Goal: Download file/media

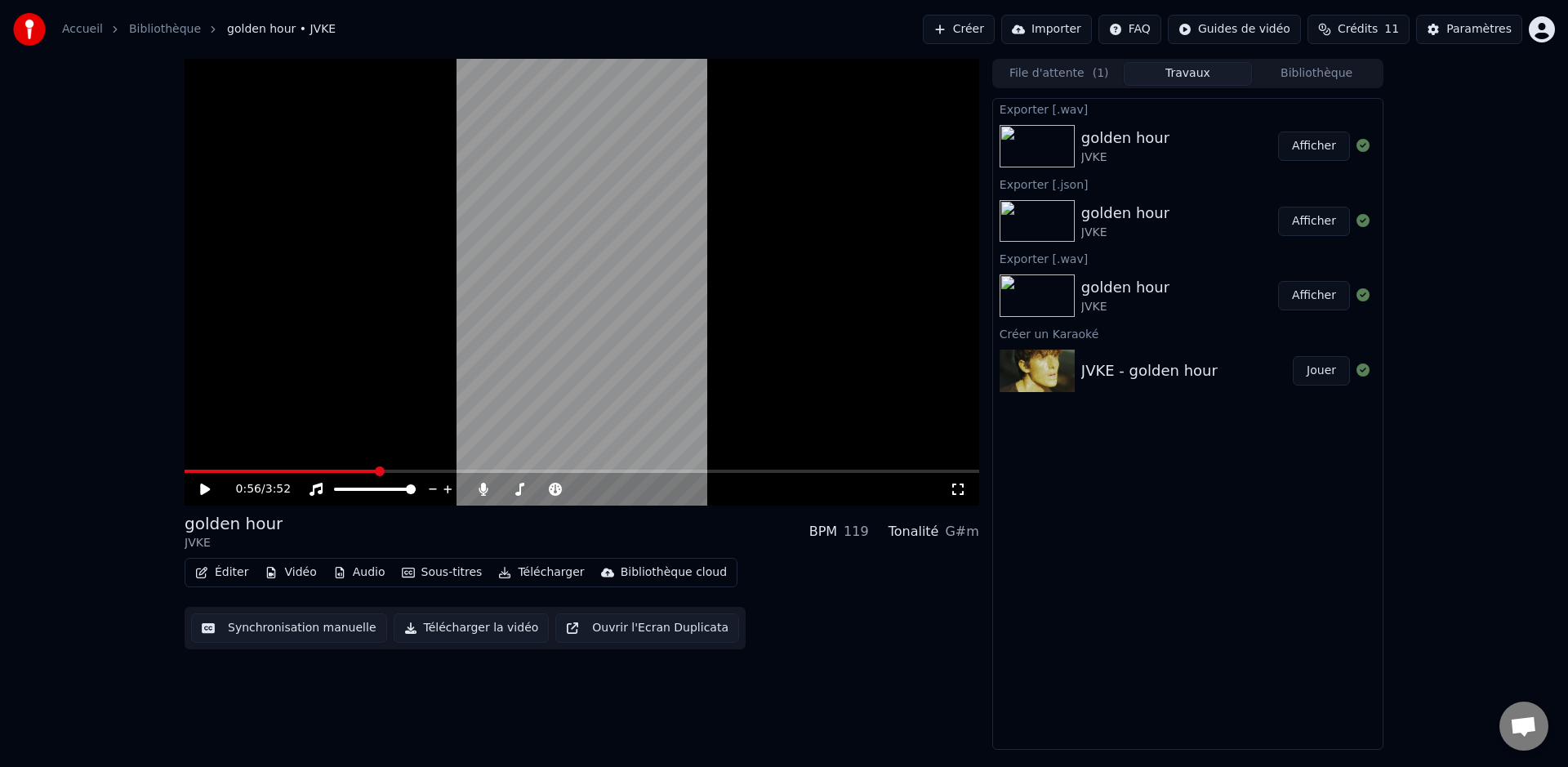
click at [770, 467] on video at bounding box center [581, 282] width 794 height 447
click at [715, 471] on span at bounding box center [581, 471] width 794 height 3
click at [652, 475] on div "2:35 / 3:52" at bounding box center [581, 489] width 794 height 32
click at [650, 469] on span at bounding box center [451, 471] width 535 height 3
click at [598, 471] on span at bounding box center [391, 471] width 414 height 3
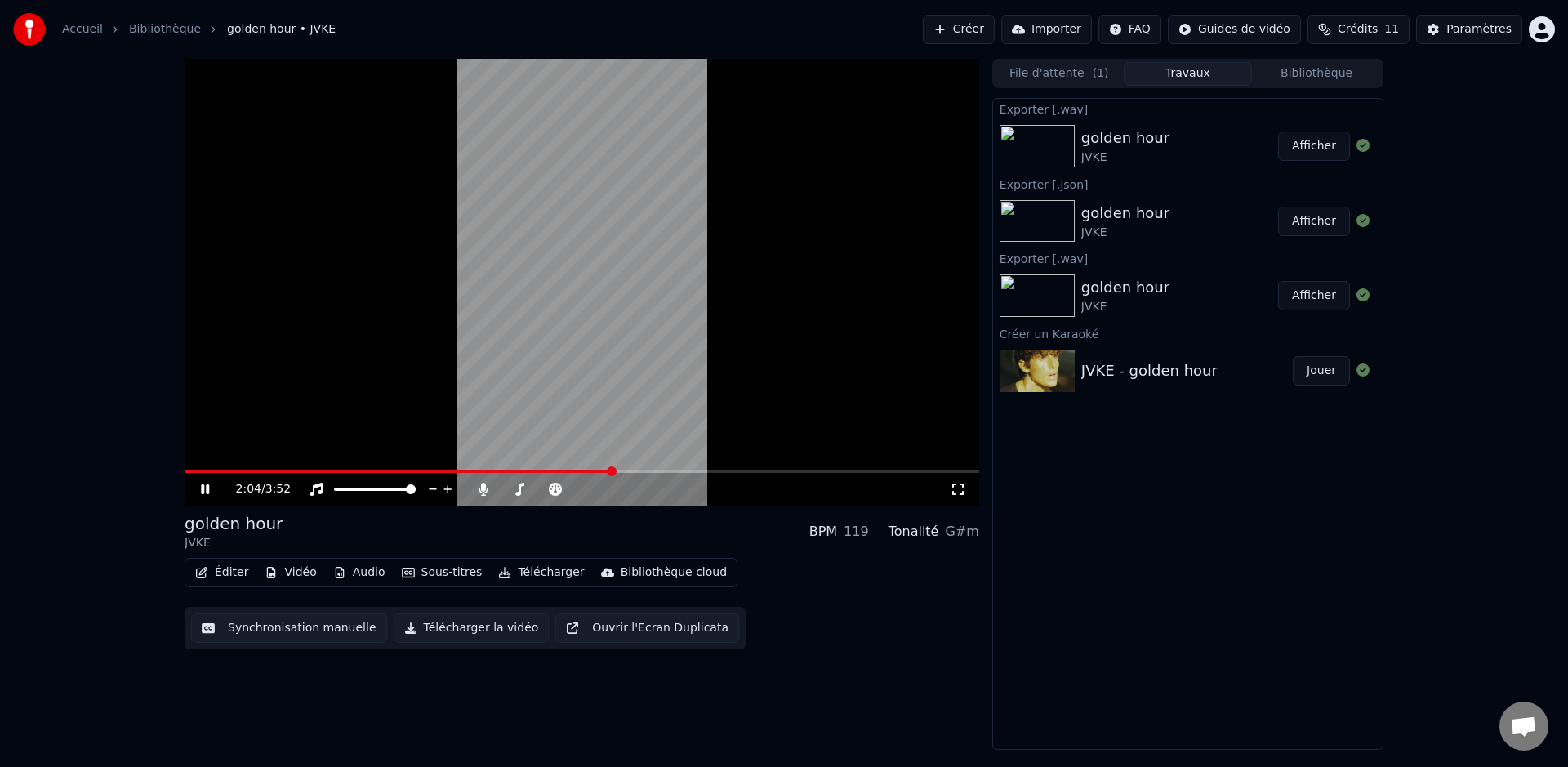
click at [208, 491] on icon at bounding box center [204, 489] width 8 height 10
click at [675, 488] on icon at bounding box center [673, 489] width 16 height 17
click at [692, 528] on div "golden hour JVKE BPM 118 Tonalité G#m" at bounding box center [581, 531] width 794 height 39
click at [366, 573] on button "Audio" at bounding box center [359, 572] width 65 height 23
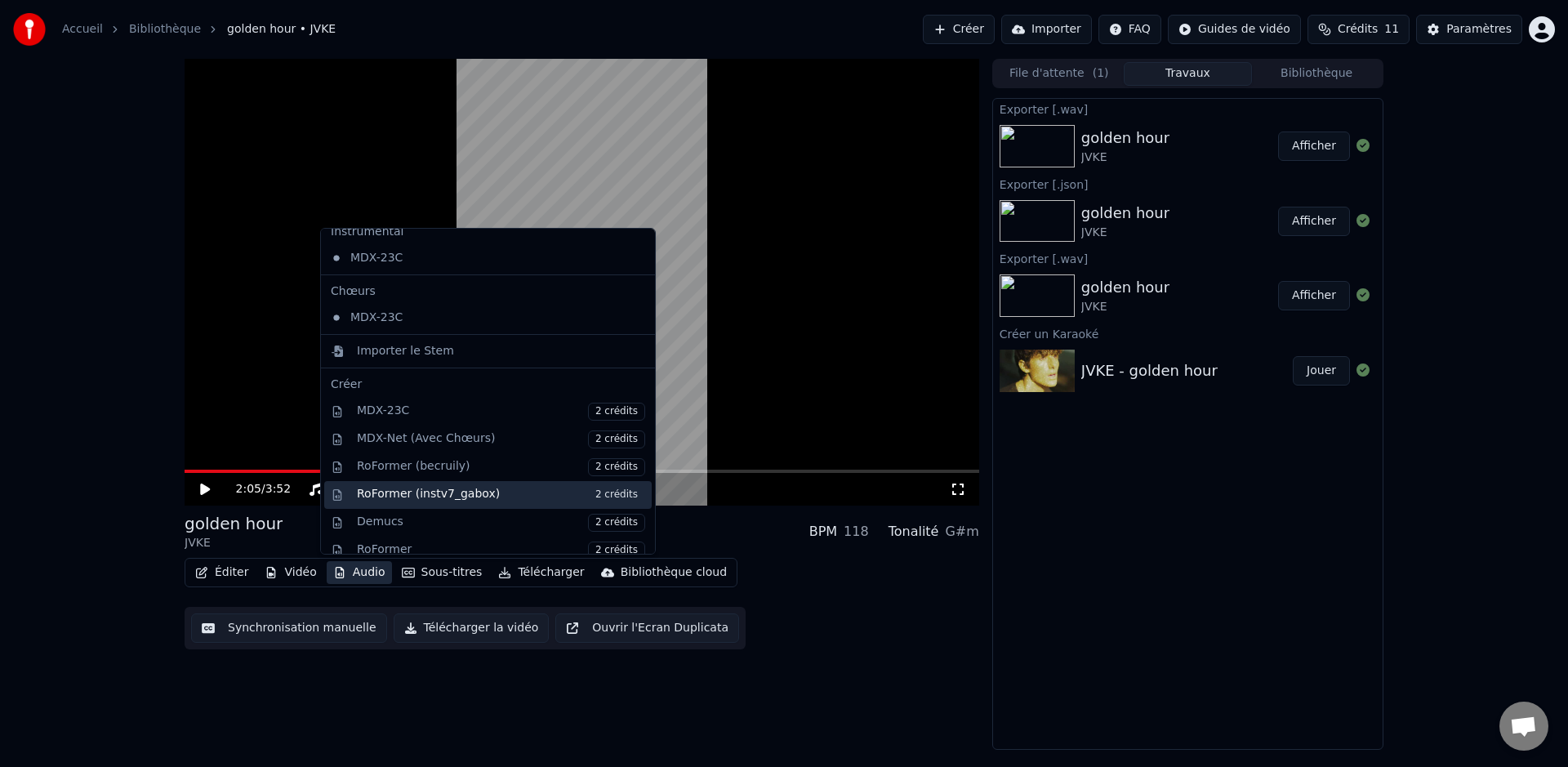
scroll to position [31, 0]
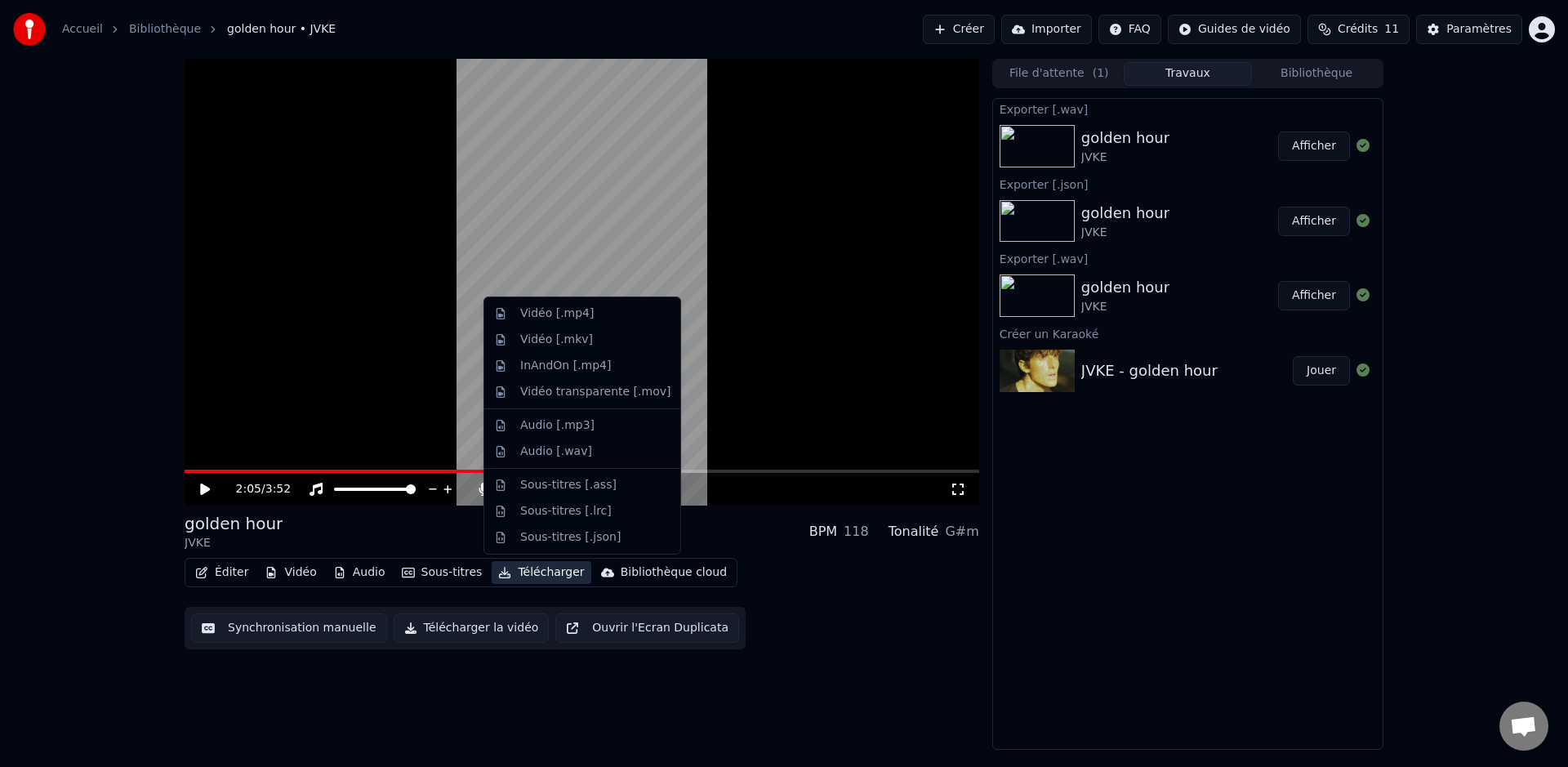
click at [545, 572] on button "Télécharger" at bounding box center [540, 572] width 99 height 23
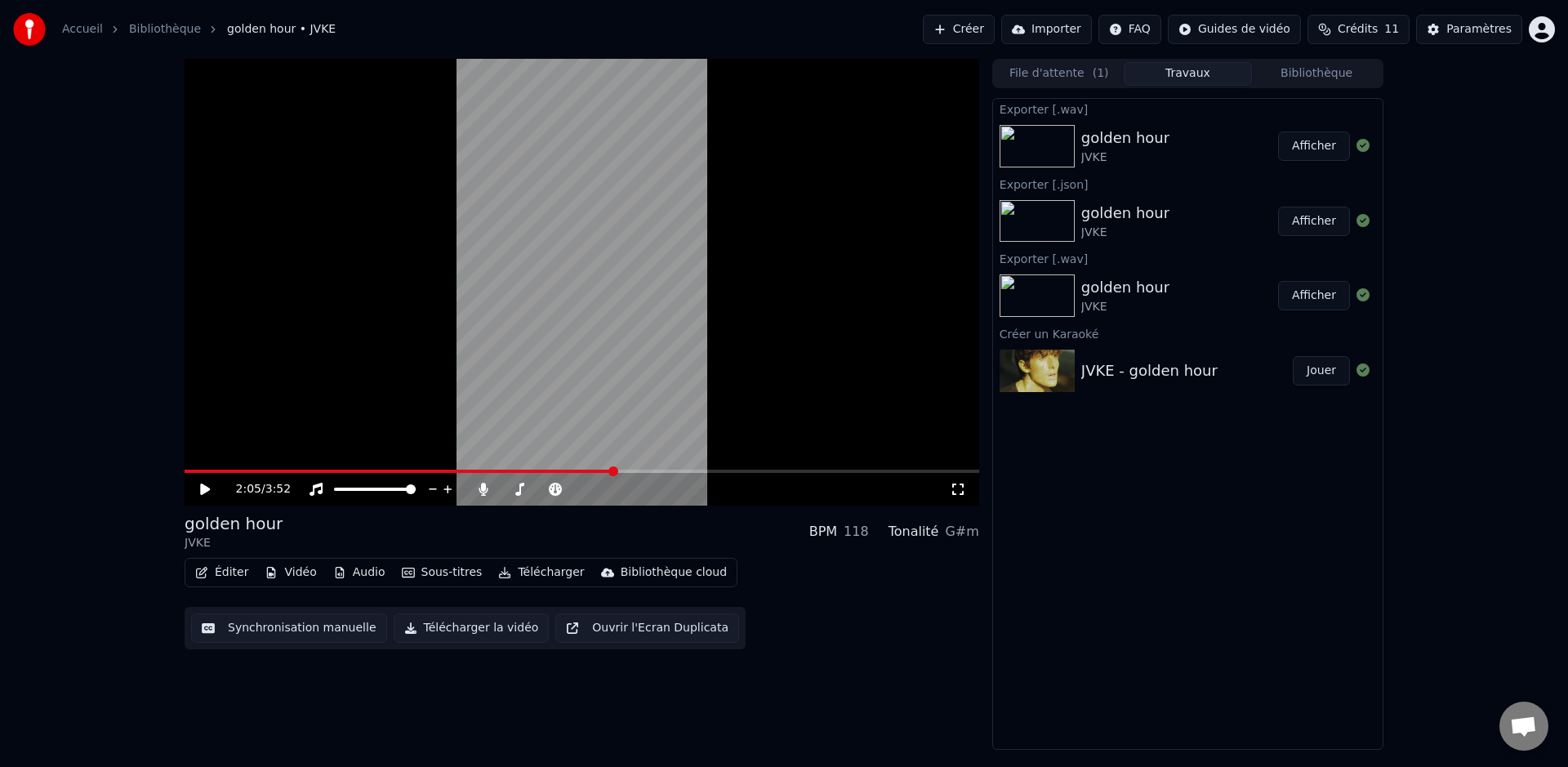
click at [544, 574] on button "Télécharger" at bounding box center [540, 572] width 99 height 23
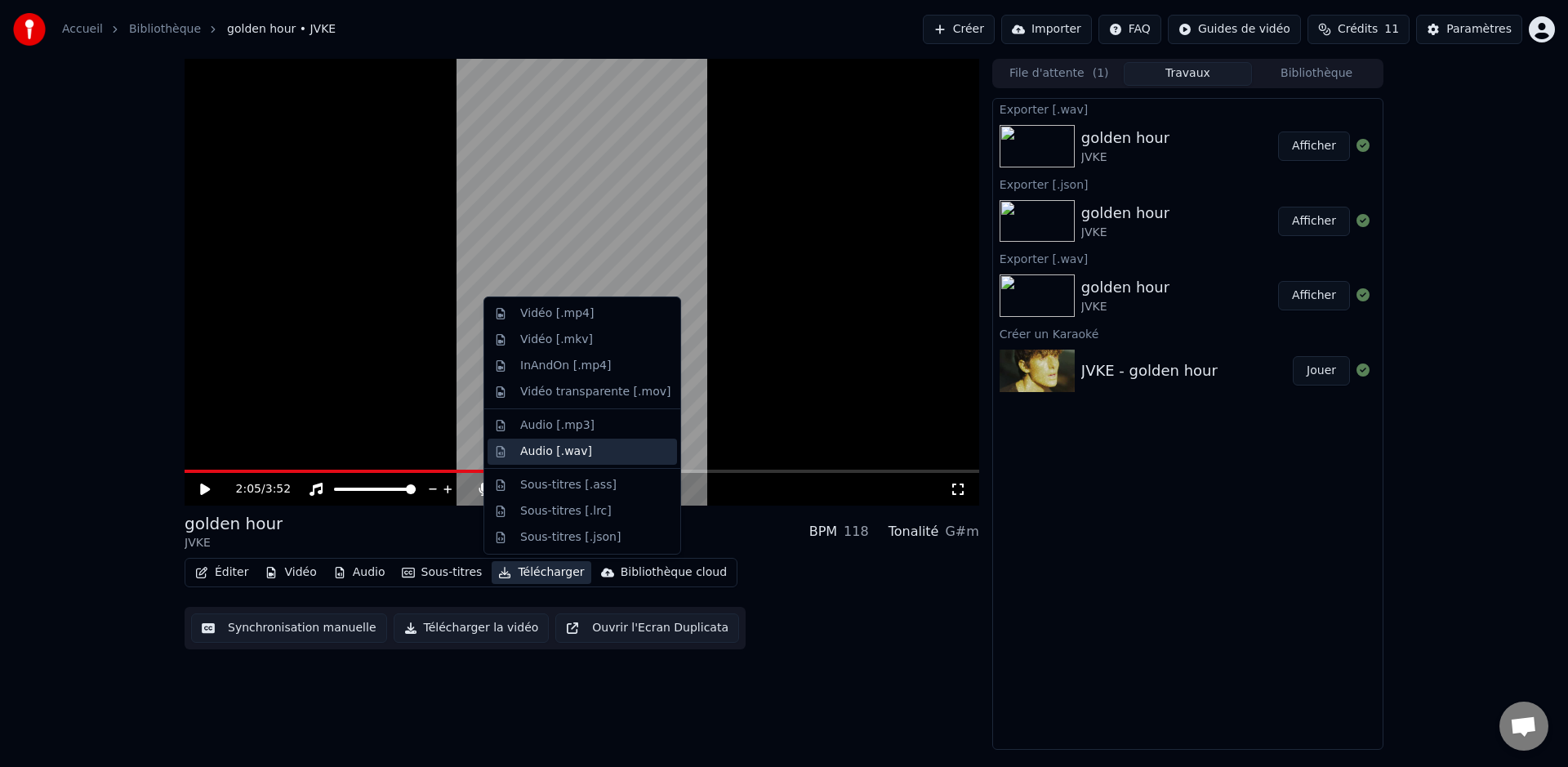
click at [587, 454] on div "Audio [.wav]" at bounding box center [595, 451] width 150 height 17
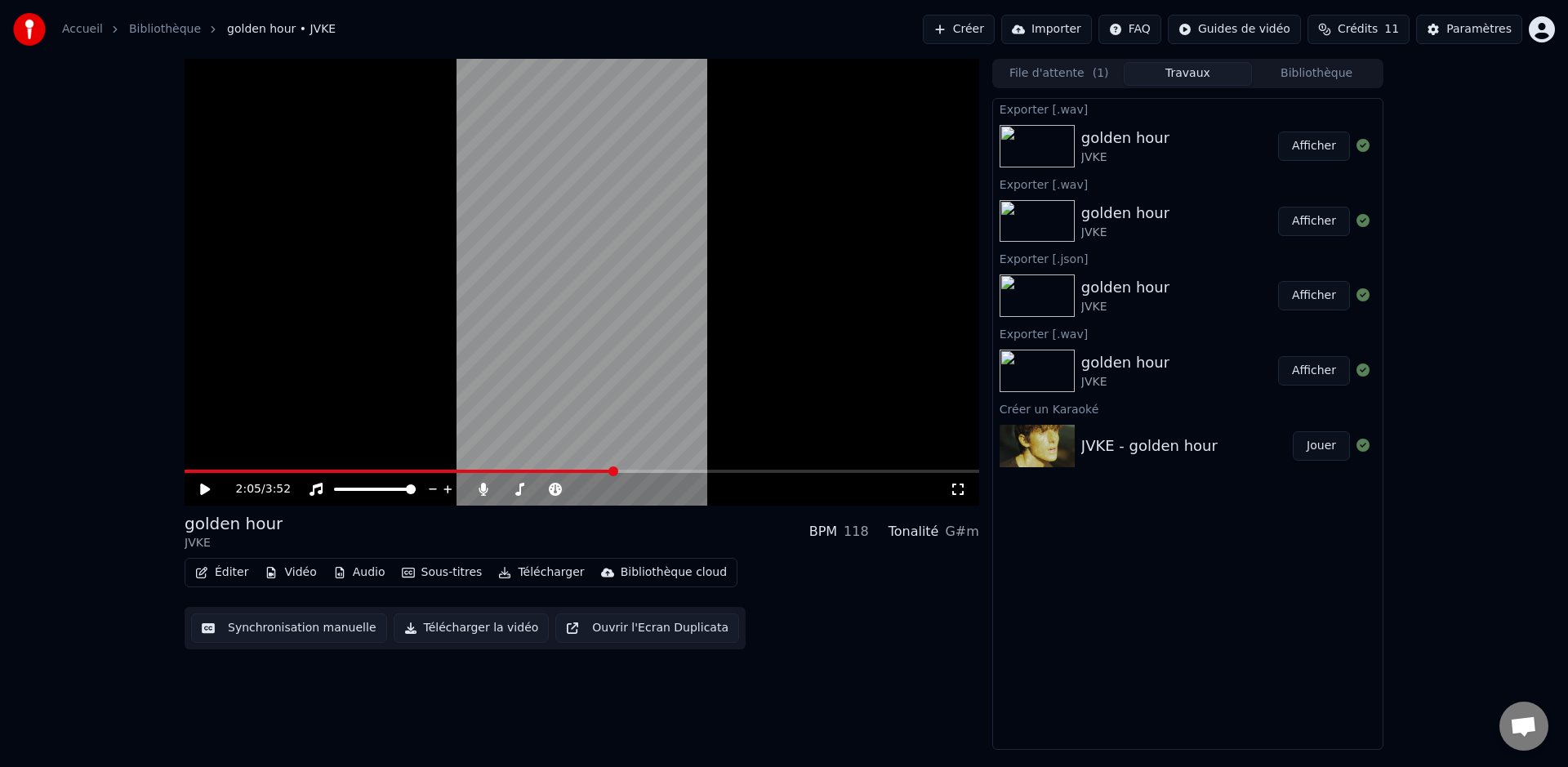
click at [1308, 143] on button "Afficher" at bounding box center [1313, 147] width 72 height 30
click at [540, 578] on button "Télécharger" at bounding box center [540, 572] width 99 height 23
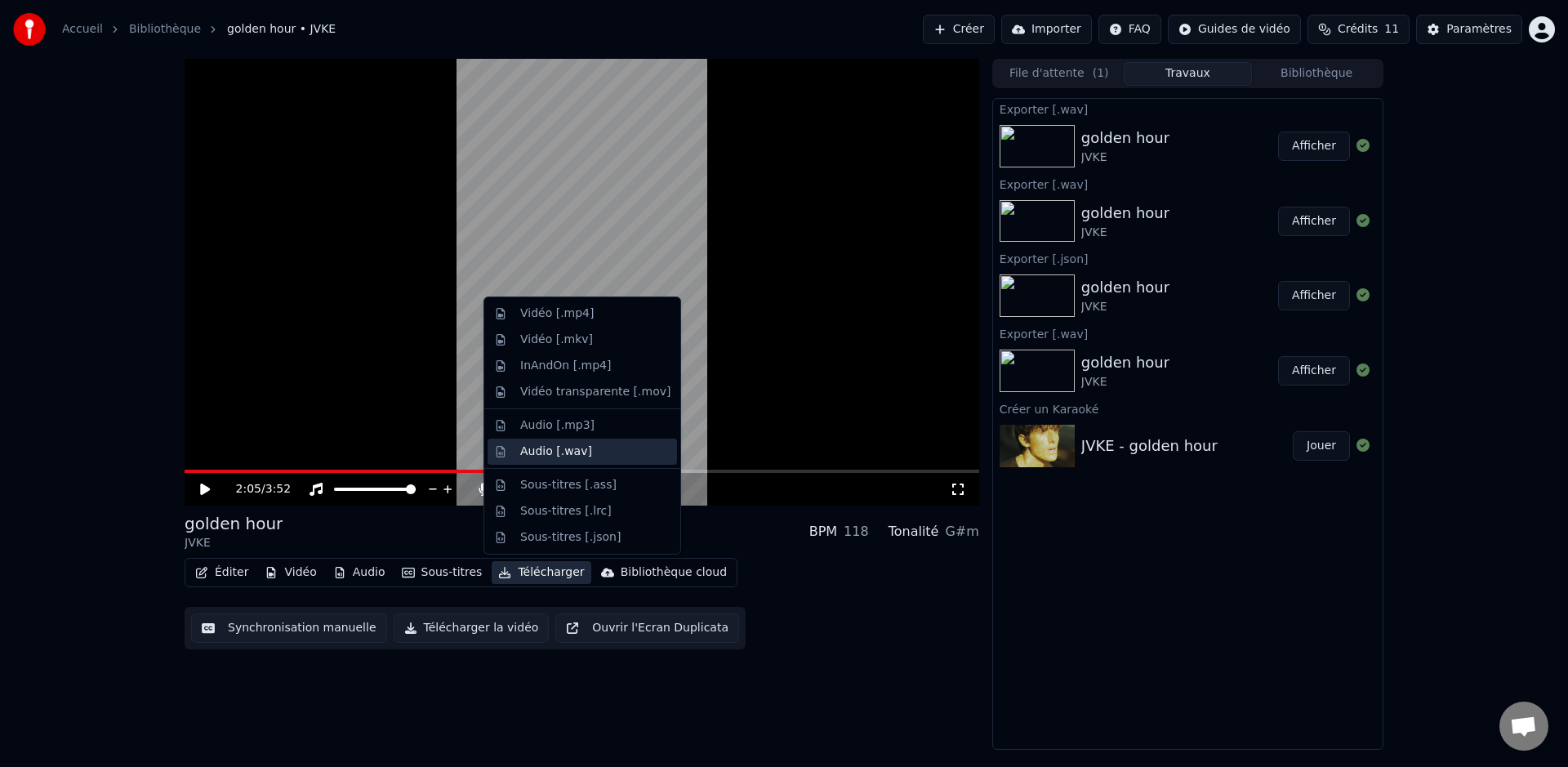
click at [572, 449] on div "Audio [.wav]" at bounding box center [556, 451] width 72 height 17
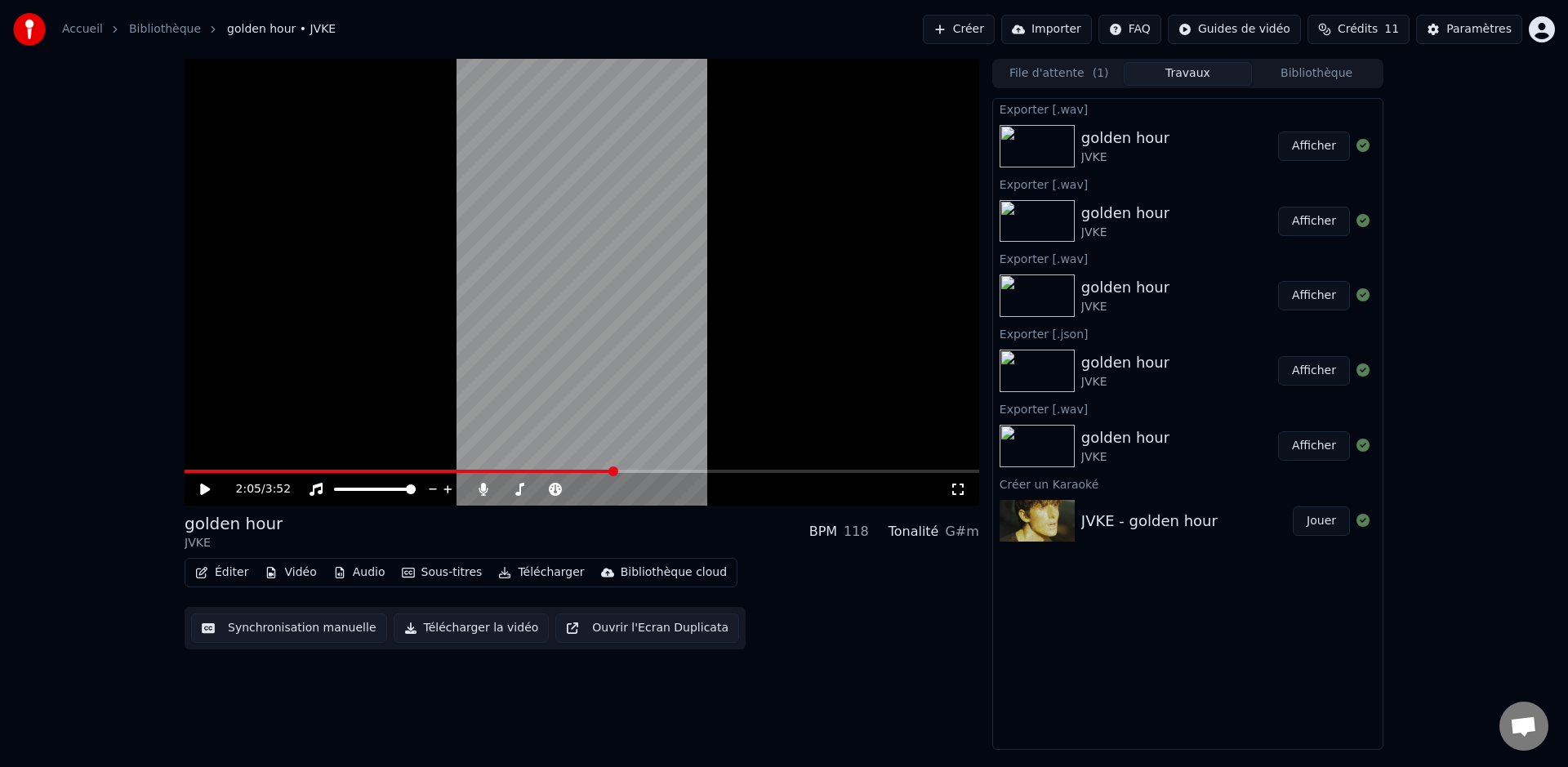
click at [977, 38] on button "Créer" at bounding box center [958, 30] width 72 height 30
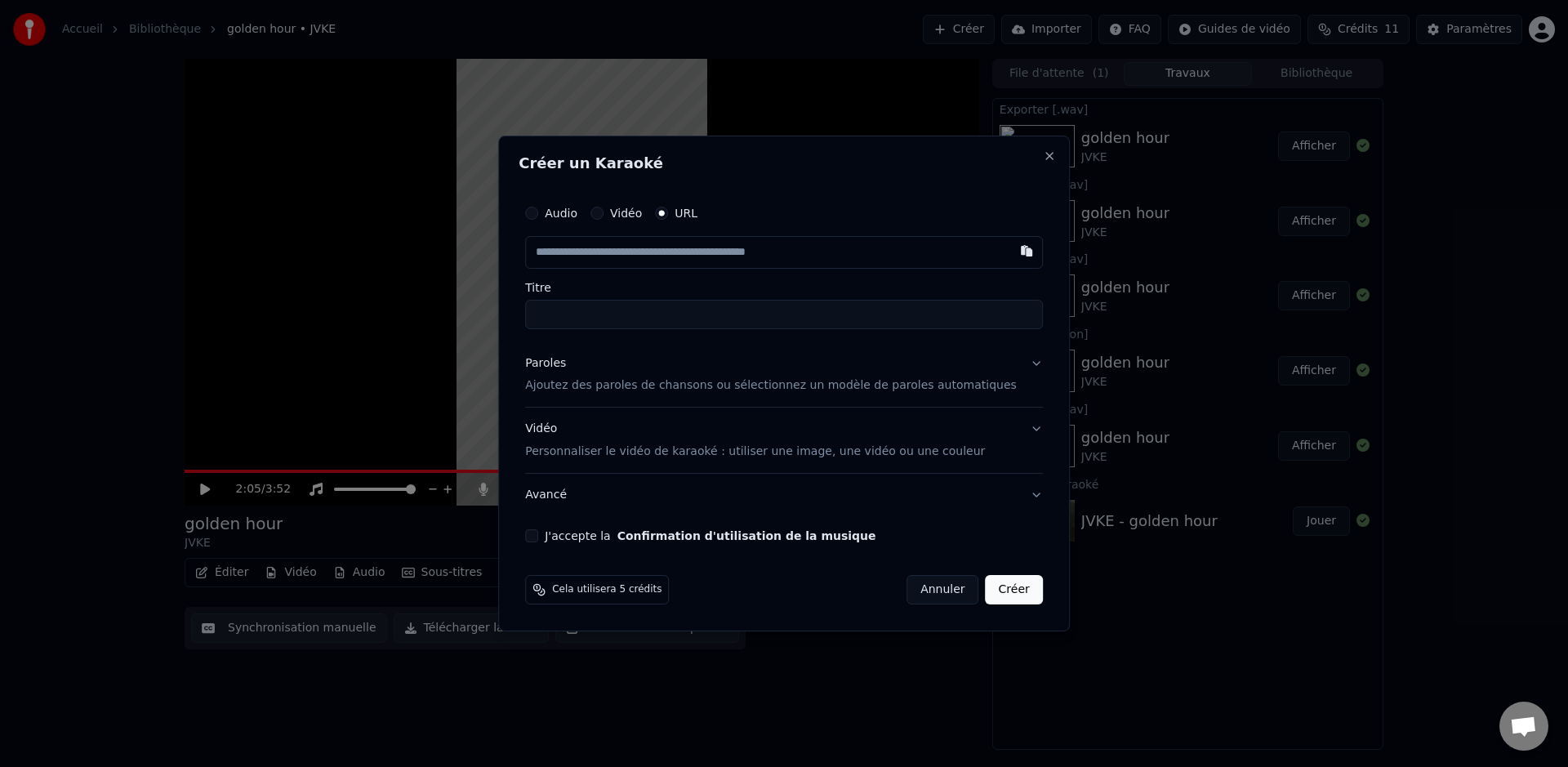
click at [633, 254] on input "text" at bounding box center [784, 251] width 517 height 32
type input "**********"
click at [627, 324] on input "Titre" at bounding box center [784, 314] width 517 height 30
type input "**********"
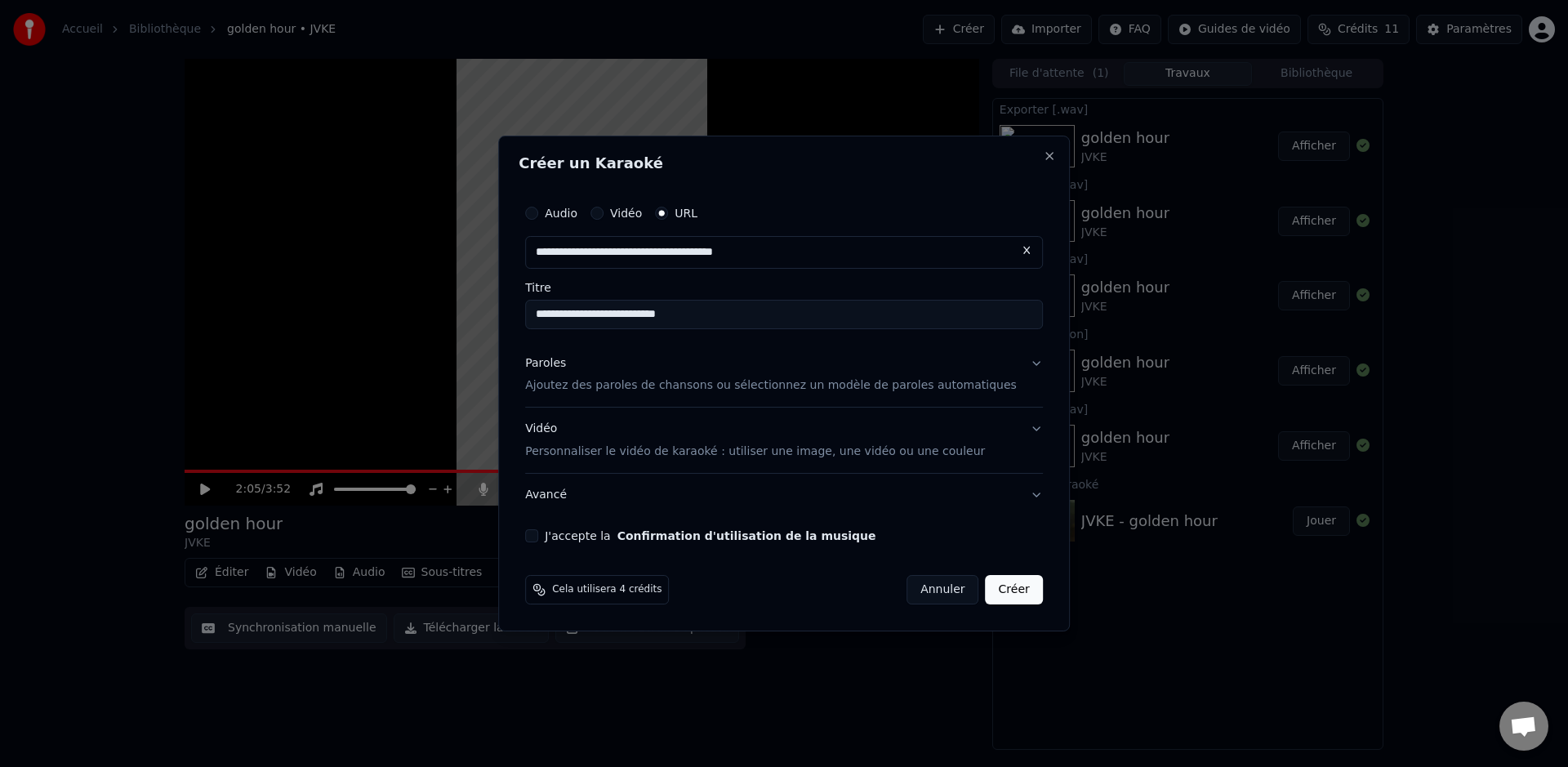
click at [637, 342] on button "Paroles Ajoutez des paroles de chansons ou sélectionnez un modèle de paroles au…" at bounding box center [784, 374] width 517 height 65
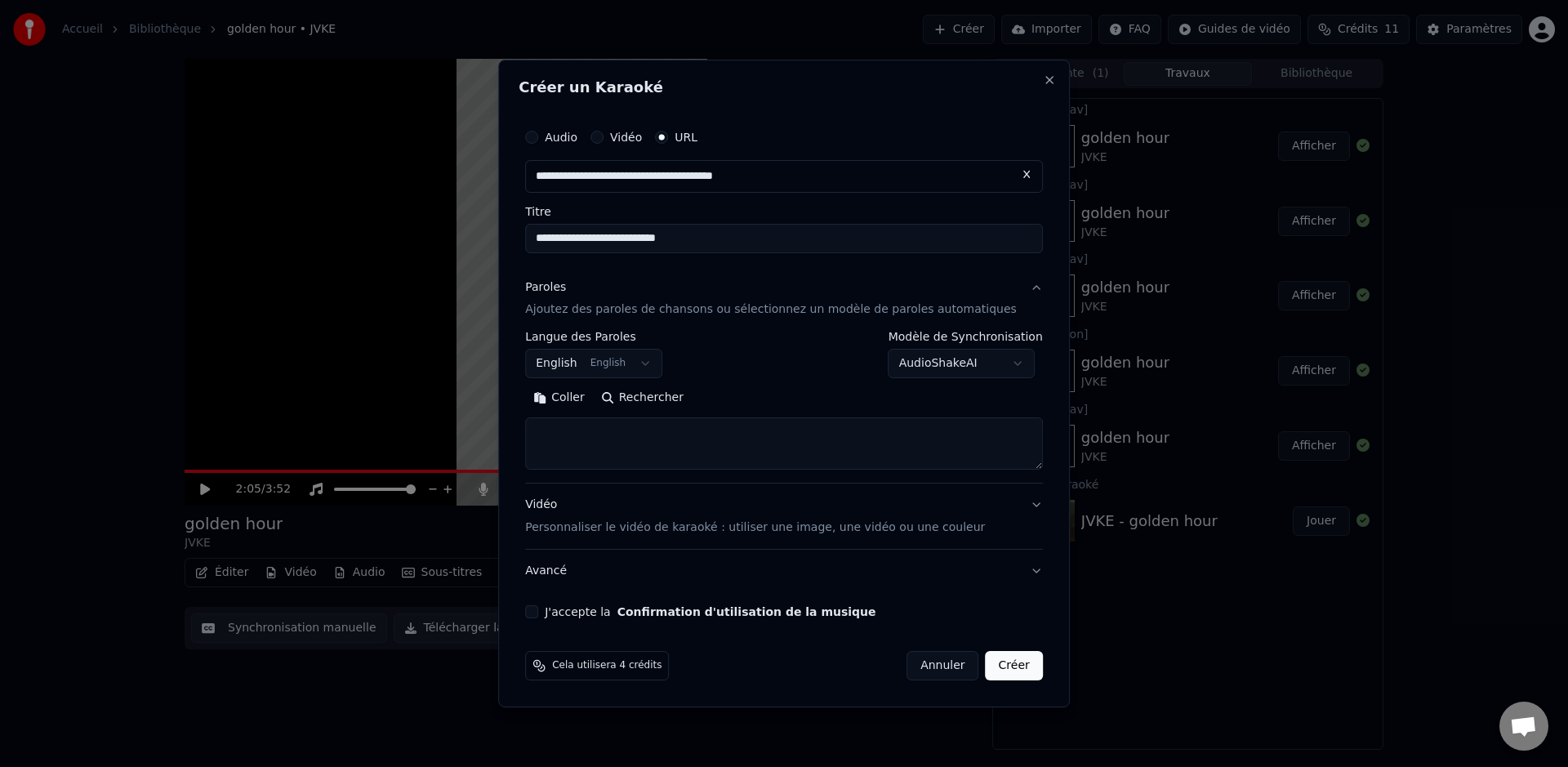
click at [646, 394] on button "Rechercher" at bounding box center [641, 399] width 99 height 26
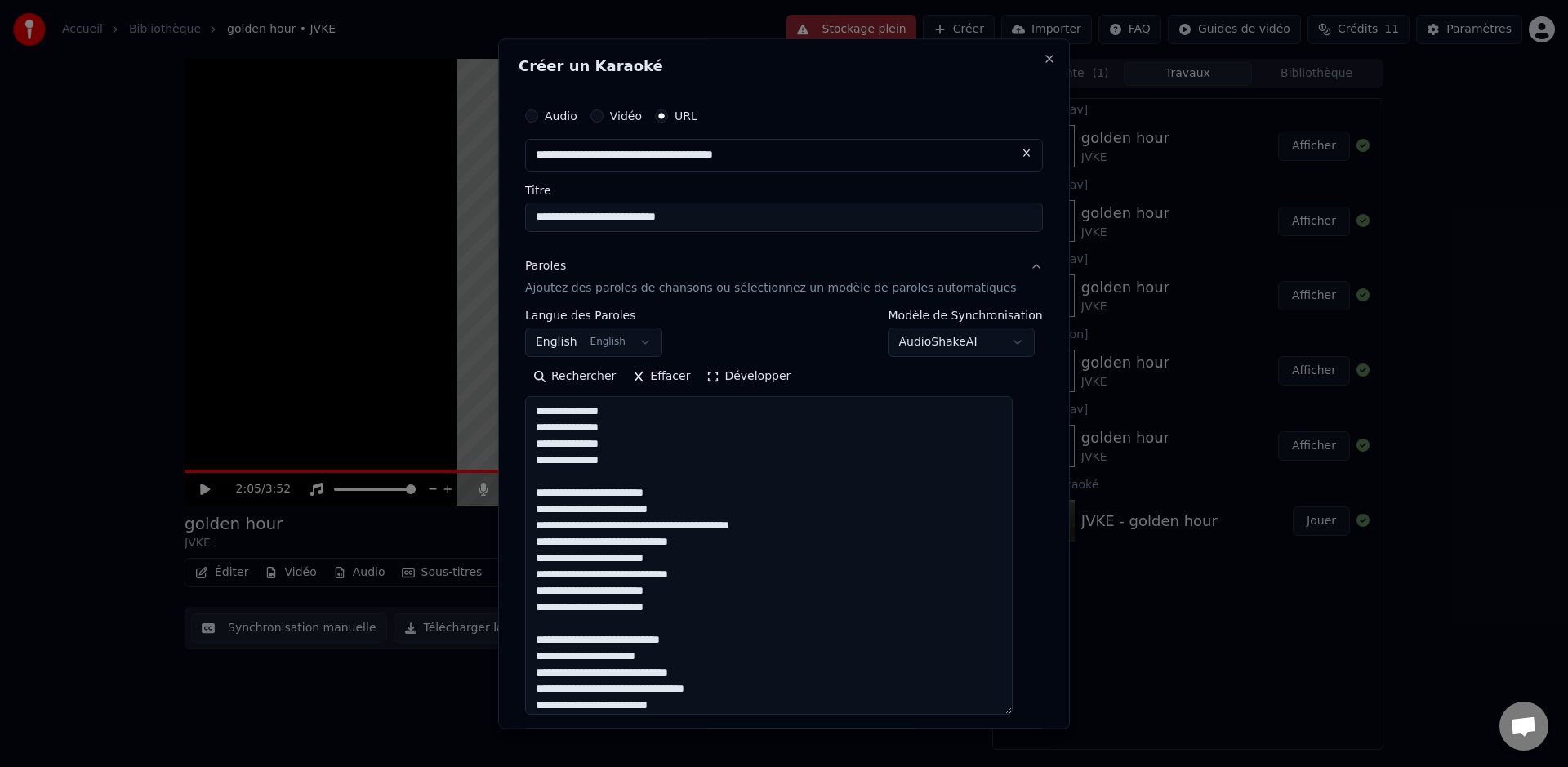
drag, startPoint x: 1022, startPoint y: 467, endPoint x: 981, endPoint y: 711, distance: 247.4
click at [981, 711] on textarea "**********" at bounding box center [769, 556] width 488 height 318
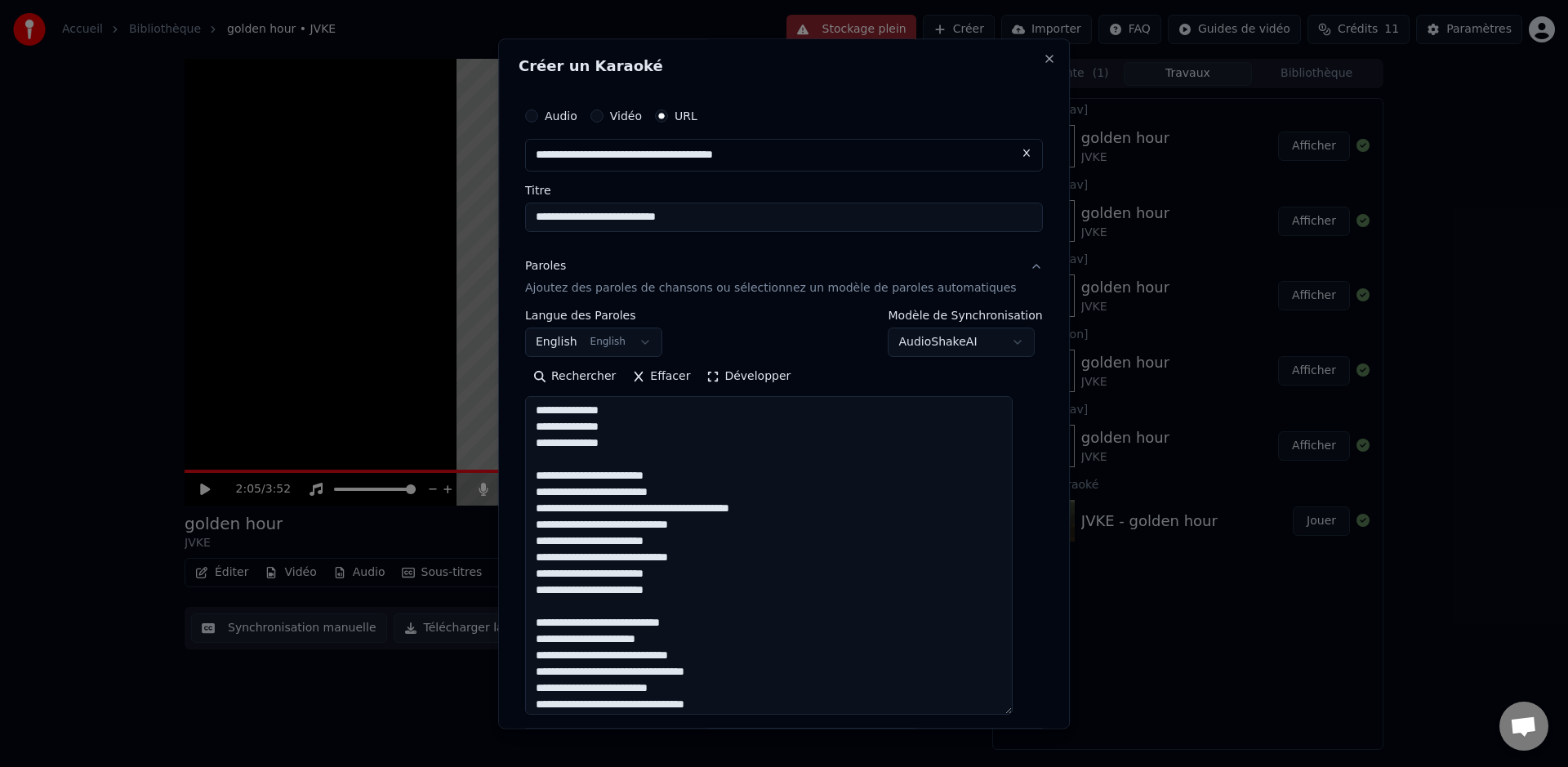
scroll to position [0, 0]
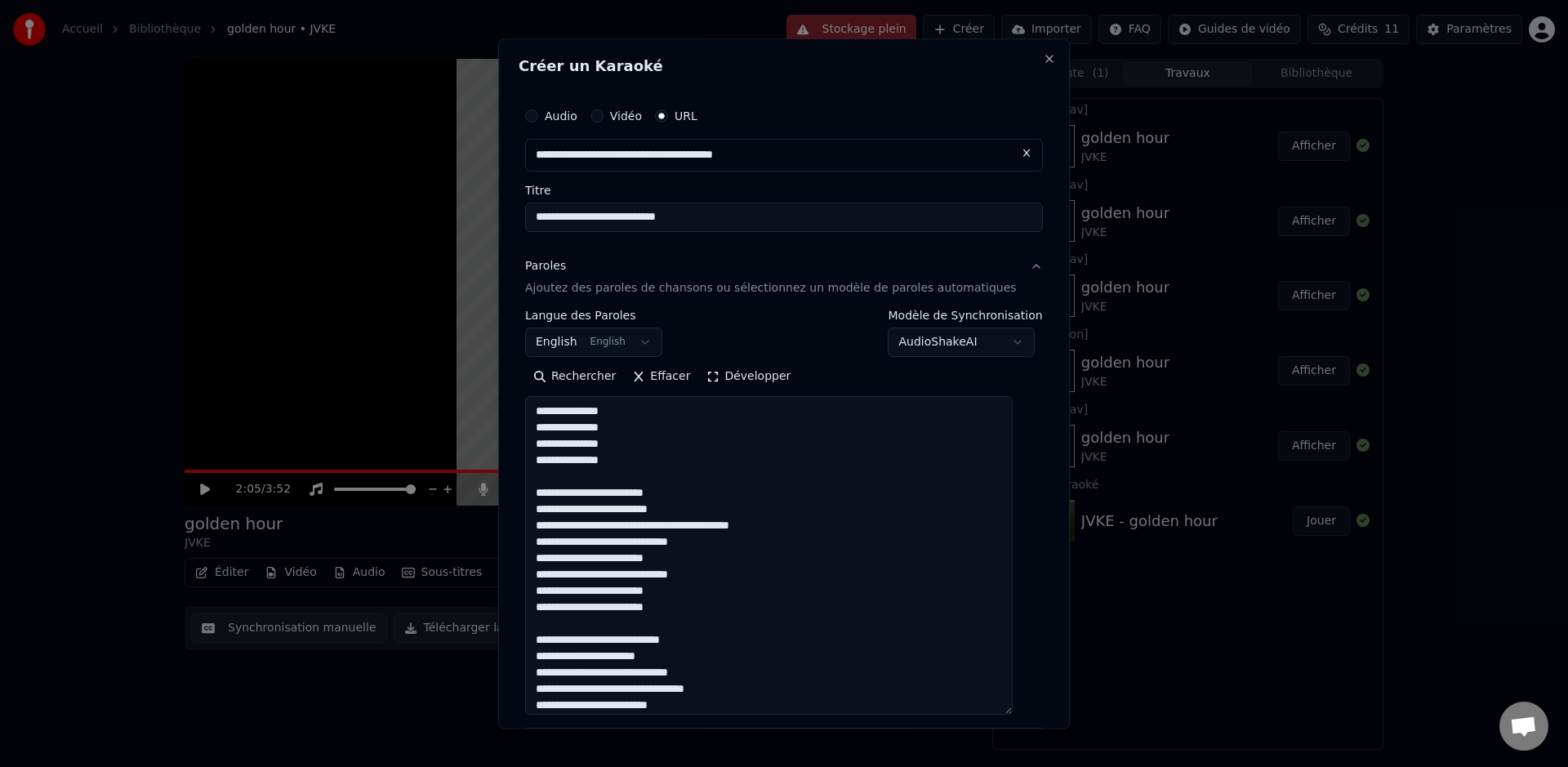
drag, startPoint x: 544, startPoint y: 476, endPoint x: 521, endPoint y: 391, distance: 88.1
click at [521, 390] on div "**********" at bounding box center [784, 383] width 572 height 690
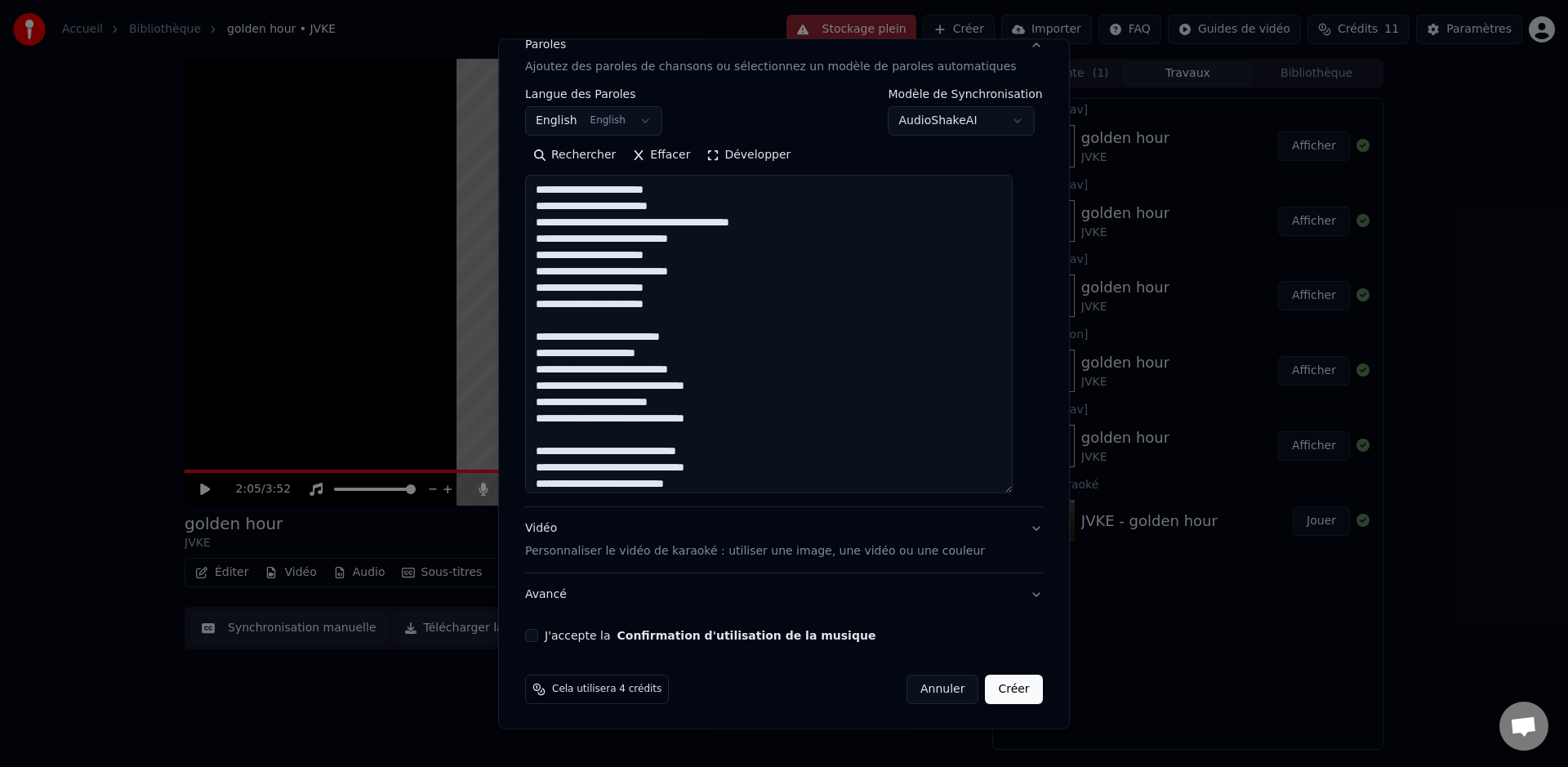
scroll to position [223, 0]
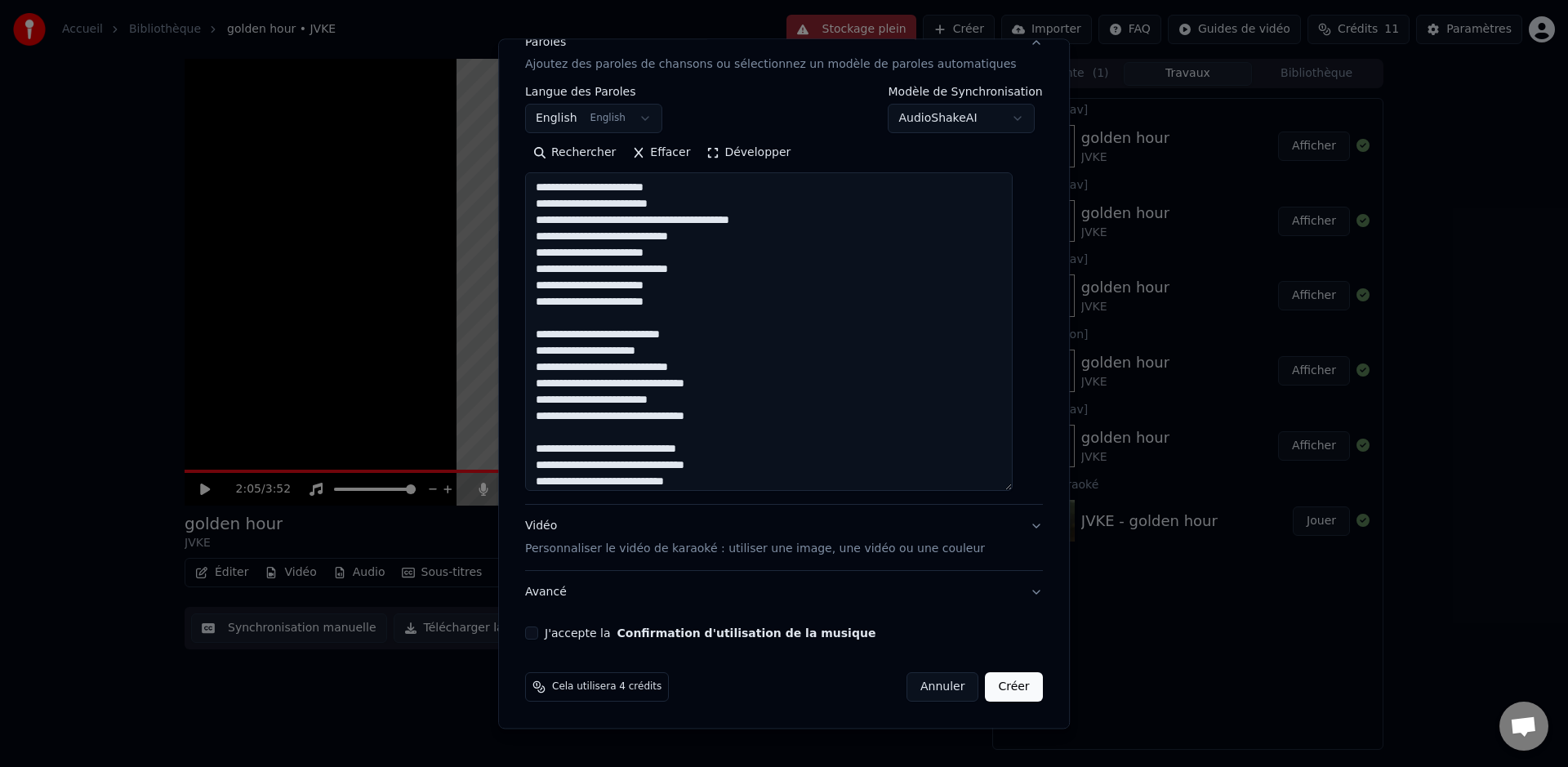
type textarea "**********"
click at [537, 631] on button "J'accepte la Confirmation d'utilisation de la musique" at bounding box center [531, 633] width 13 height 13
click at [985, 684] on button "Créer" at bounding box center [1013, 688] width 57 height 30
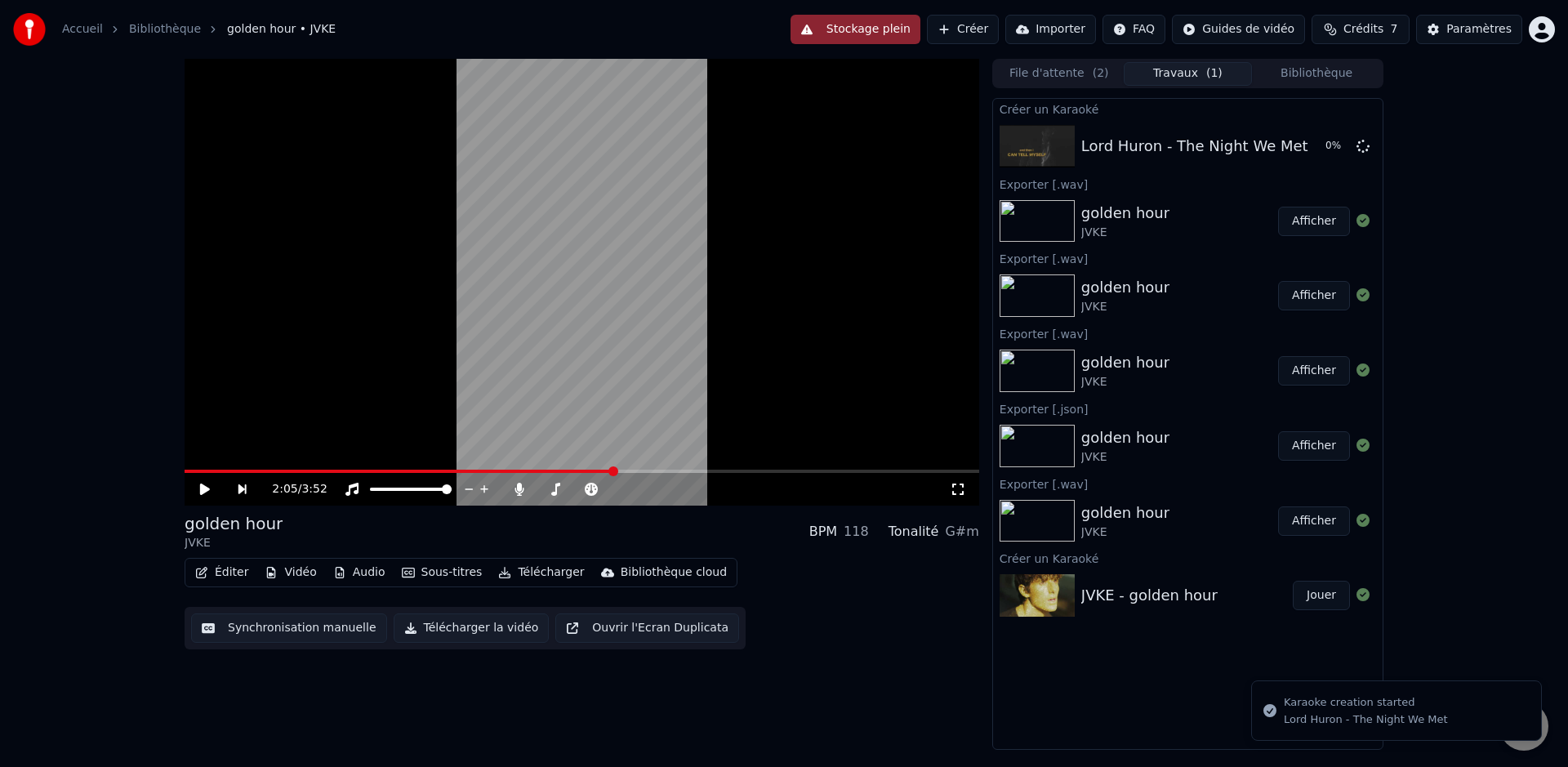
click at [866, 21] on button "Stockage plein" at bounding box center [855, 30] width 130 height 30
click at [1185, 144] on div "Lord Huron - The Night We Met" at bounding box center [1195, 146] width 227 height 23
click at [1133, 141] on div "Lord Huron - The Night We Met" at bounding box center [1195, 146] width 227 height 23
click at [1022, 72] on button "File d'attente ( 2 )" at bounding box center [1059, 73] width 129 height 24
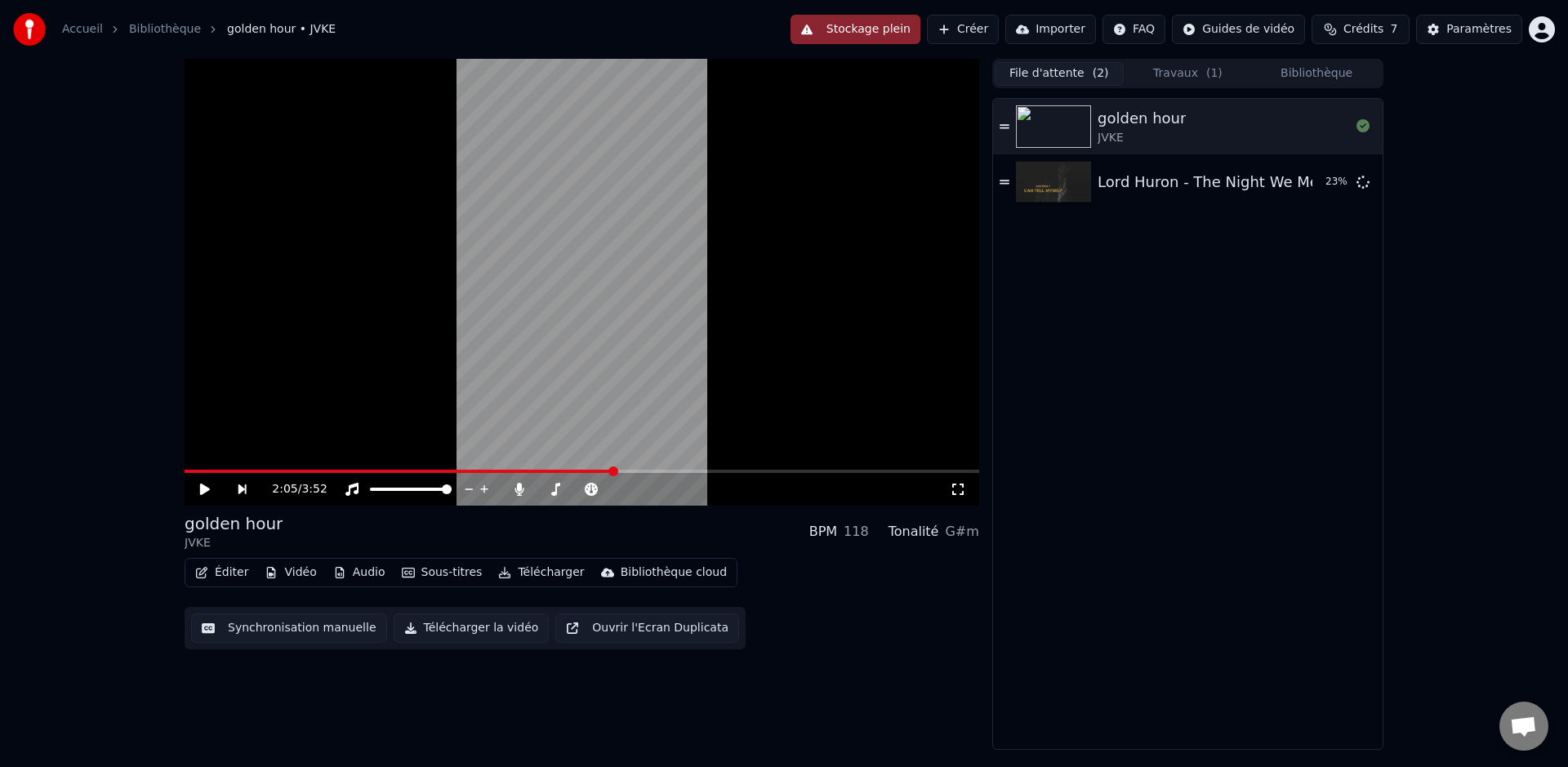
click at [1181, 74] on button "Travaux ( 1 )" at bounding box center [1188, 73] width 129 height 24
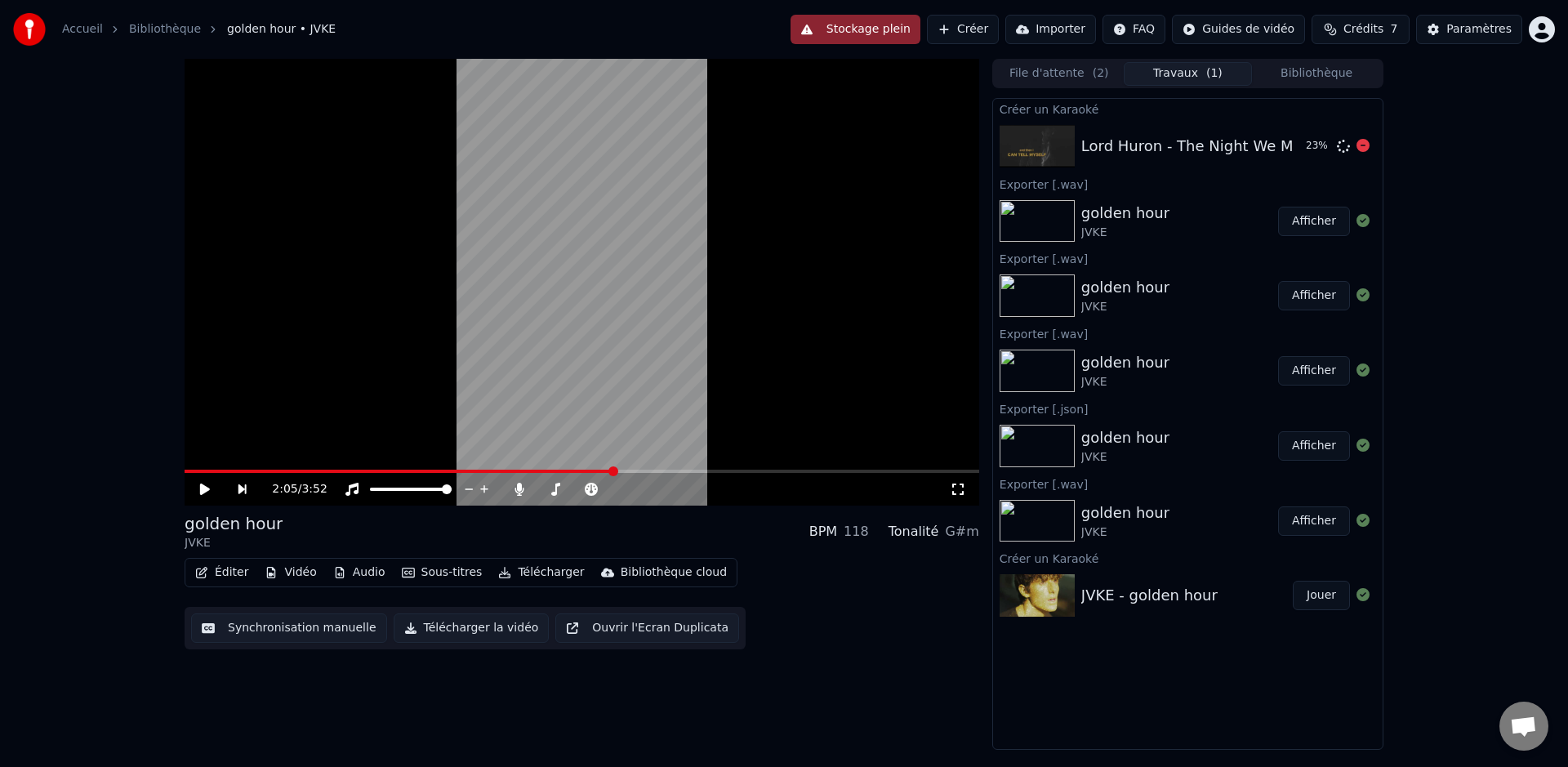
click at [1170, 131] on div "Lord Huron - The Night We Met 23 %" at bounding box center [1188, 147] width 389 height 56
click at [1185, 135] on div "Lord Huron - The Night We Met" at bounding box center [1195, 146] width 227 height 23
click at [1292, 148] on button "Jouer" at bounding box center [1320, 147] width 57 height 30
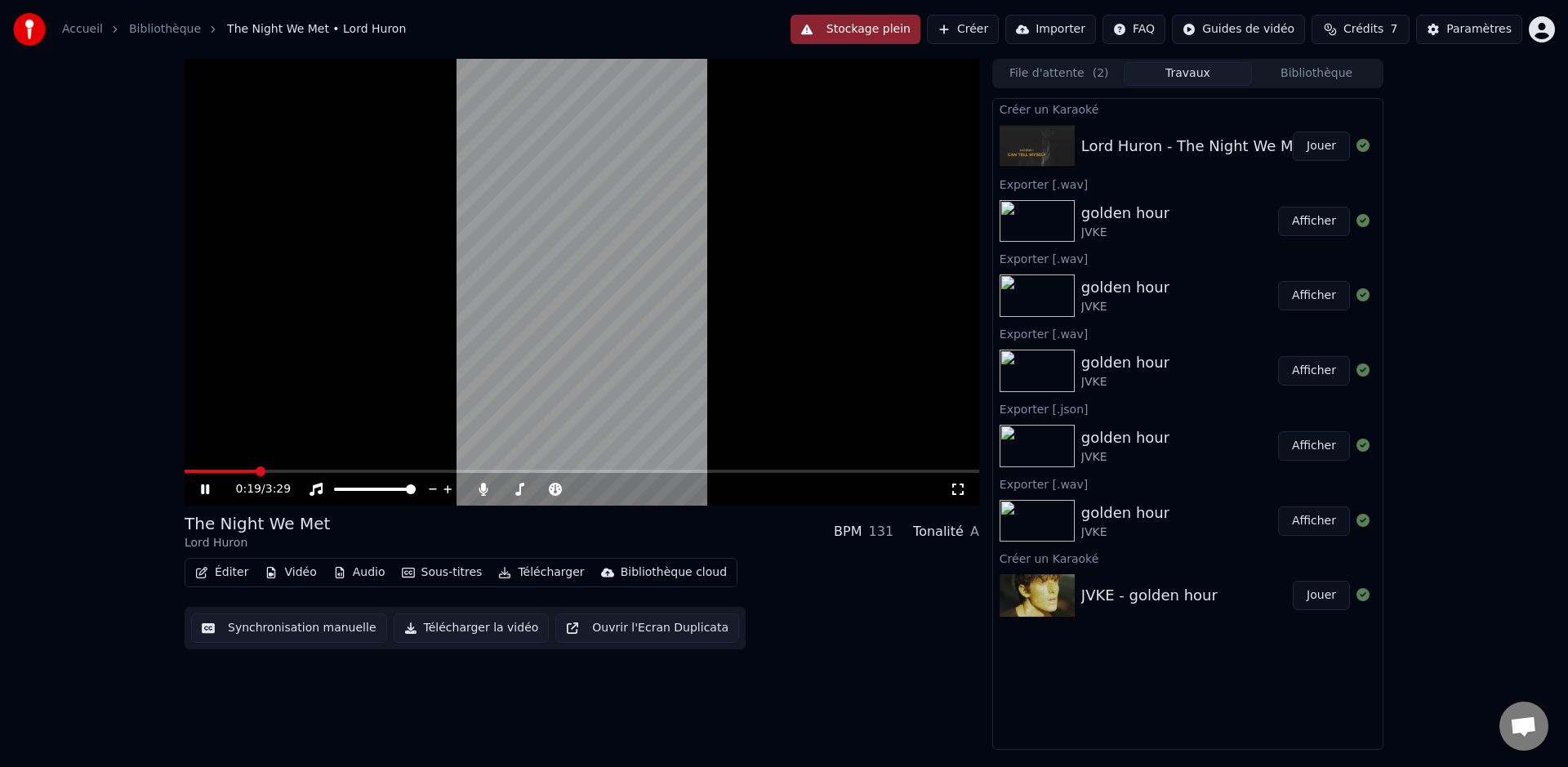
click at [258, 472] on span at bounding box center [581, 471] width 794 height 3
click at [290, 472] on span at bounding box center [581, 471] width 794 height 3
click at [343, 469] on span at bounding box center [581, 471] width 794 height 3
click at [320, 469] on span at bounding box center [252, 471] width 137 height 3
click at [314, 469] on span at bounding box center [252, 471] width 137 height 3
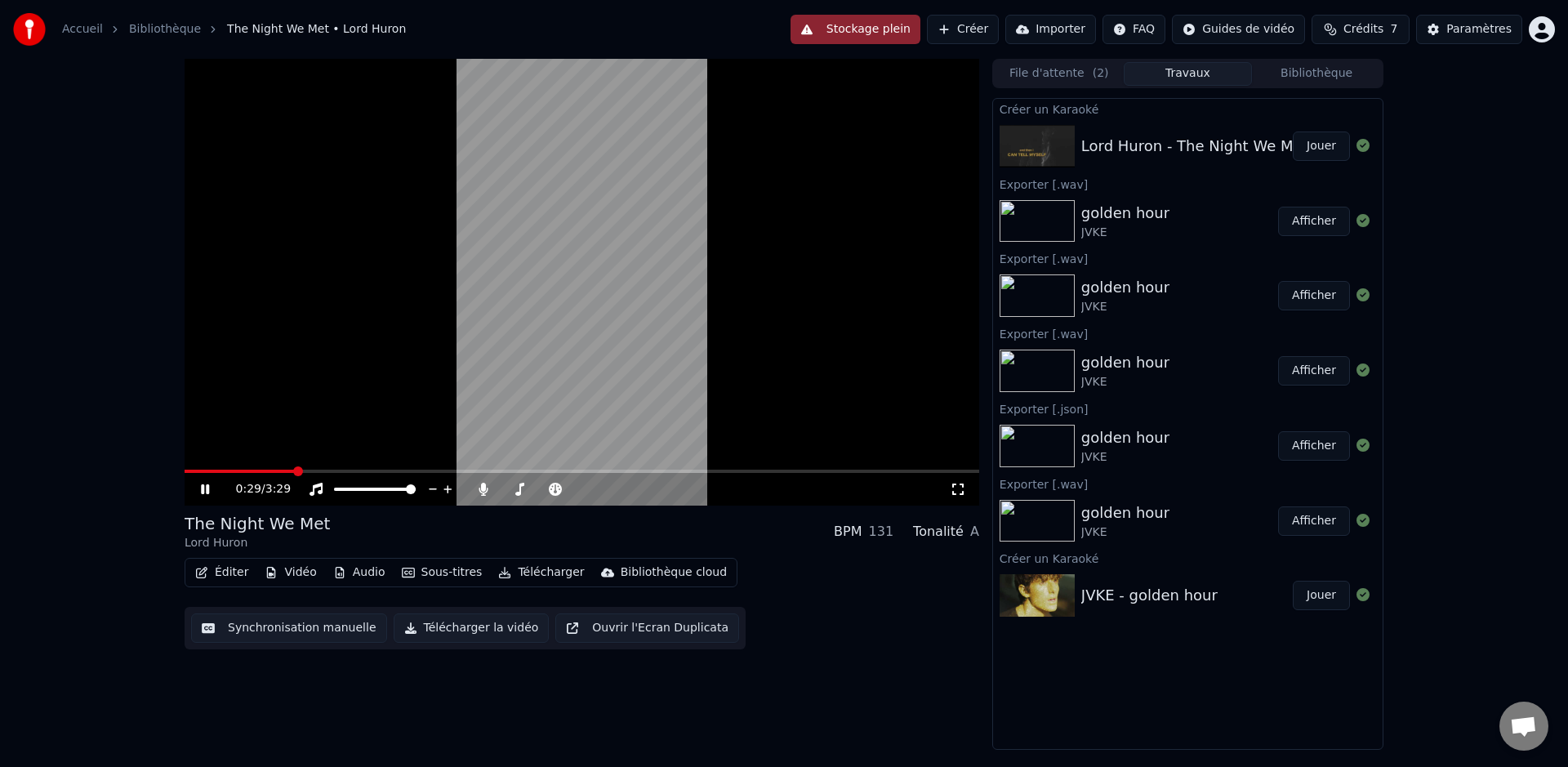
click at [295, 469] on span at bounding box center [239, 471] width 110 height 3
click at [279, 469] on span at bounding box center [241, 471] width 114 height 3
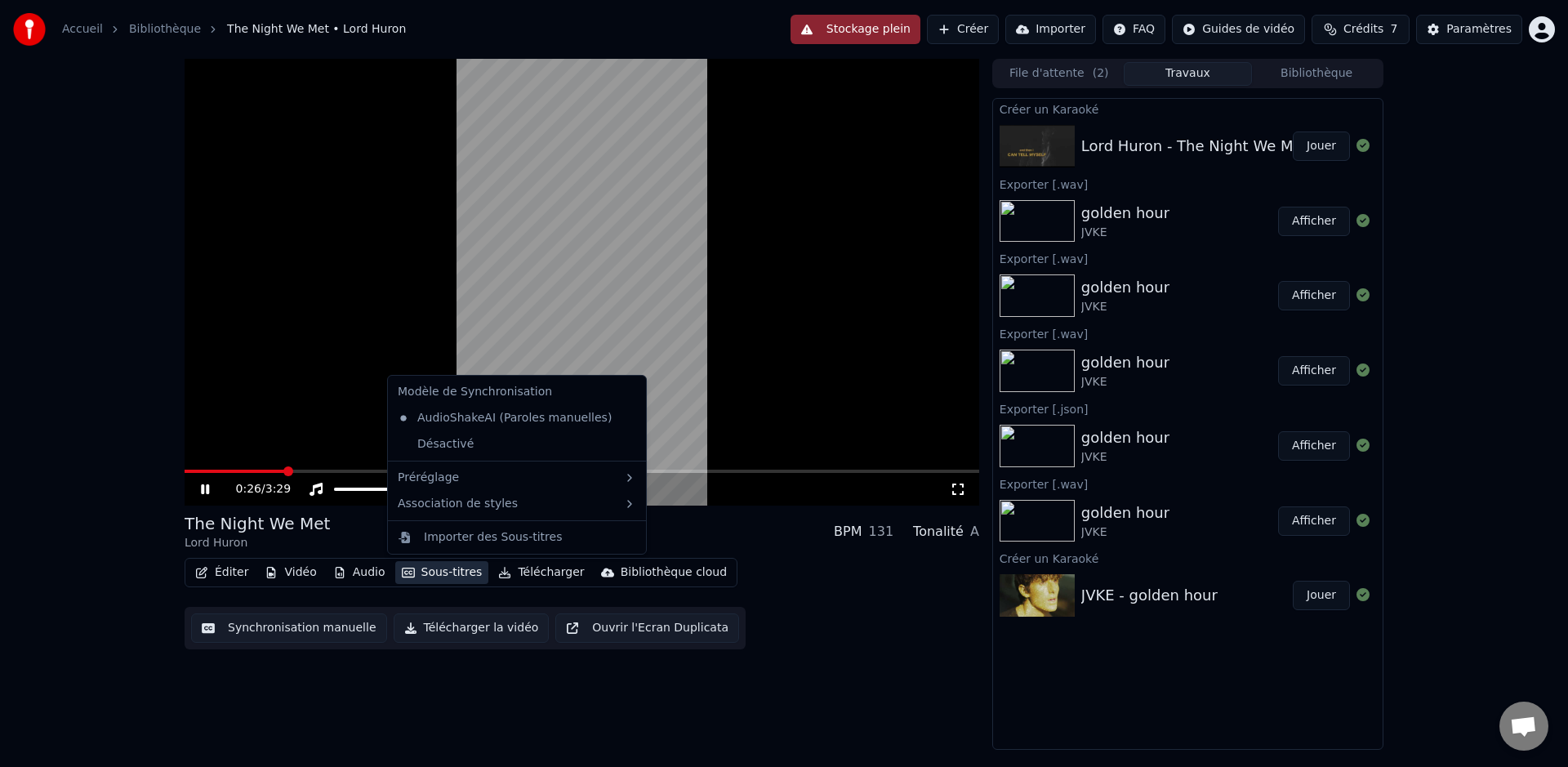
click at [438, 571] on button "Sous-titres" at bounding box center [442, 572] width 94 height 23
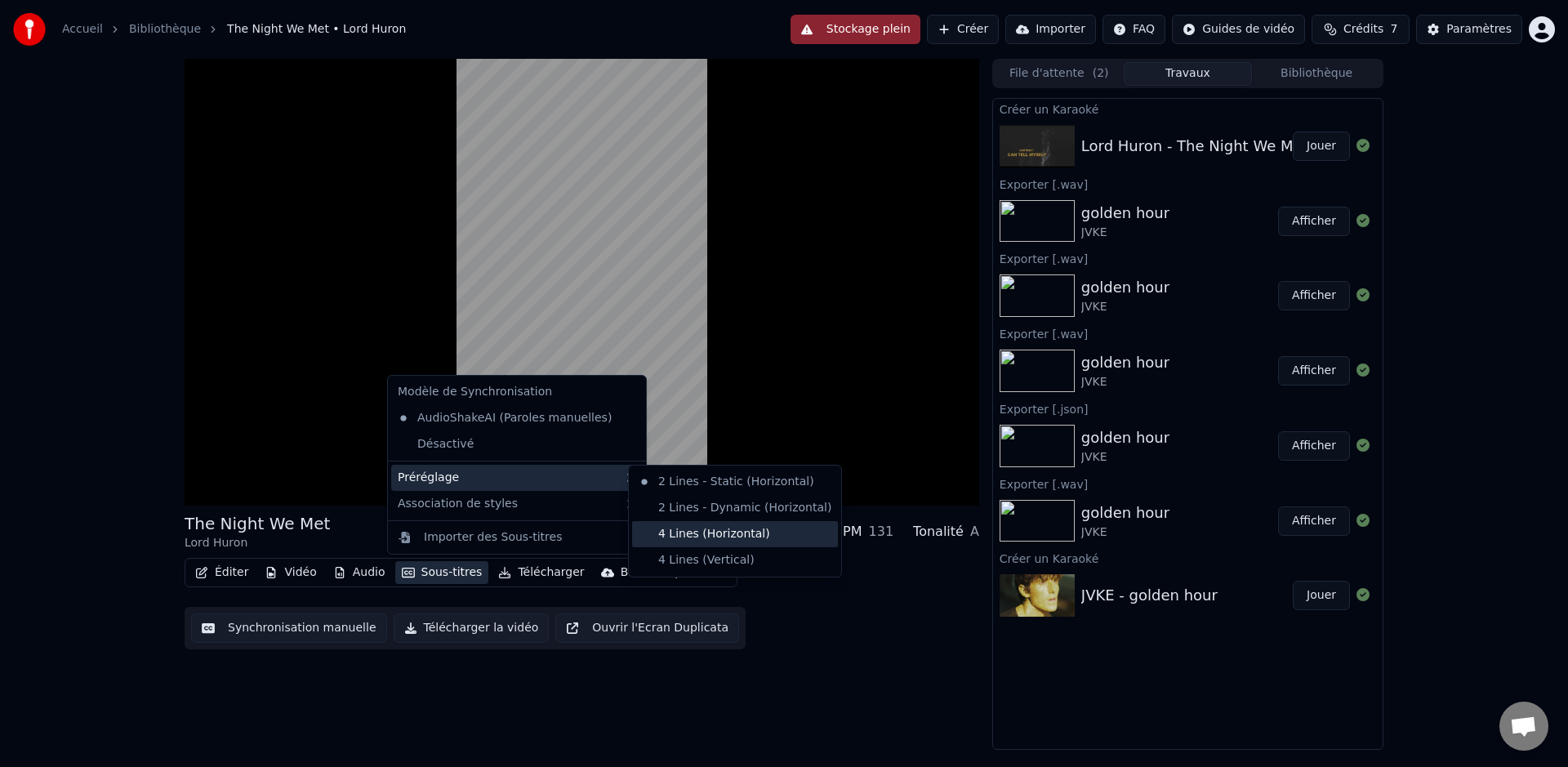
click at [746, 536] on div "4 Lines (Horizontal)" at bounding box center [735, 534] width 206 height 26
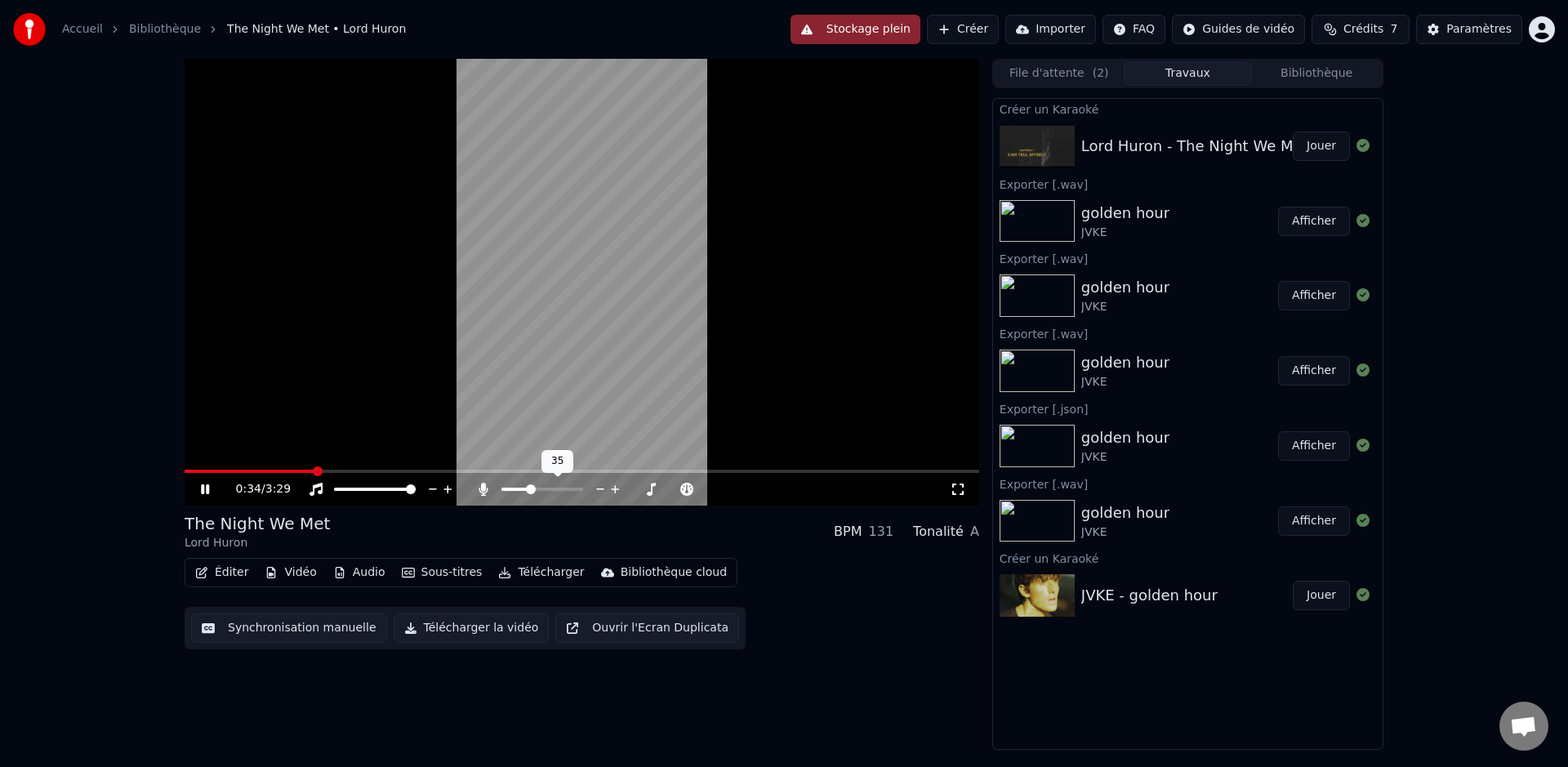
click at [530, 491] on span at bounding box center [531, 489] width 10 height 10
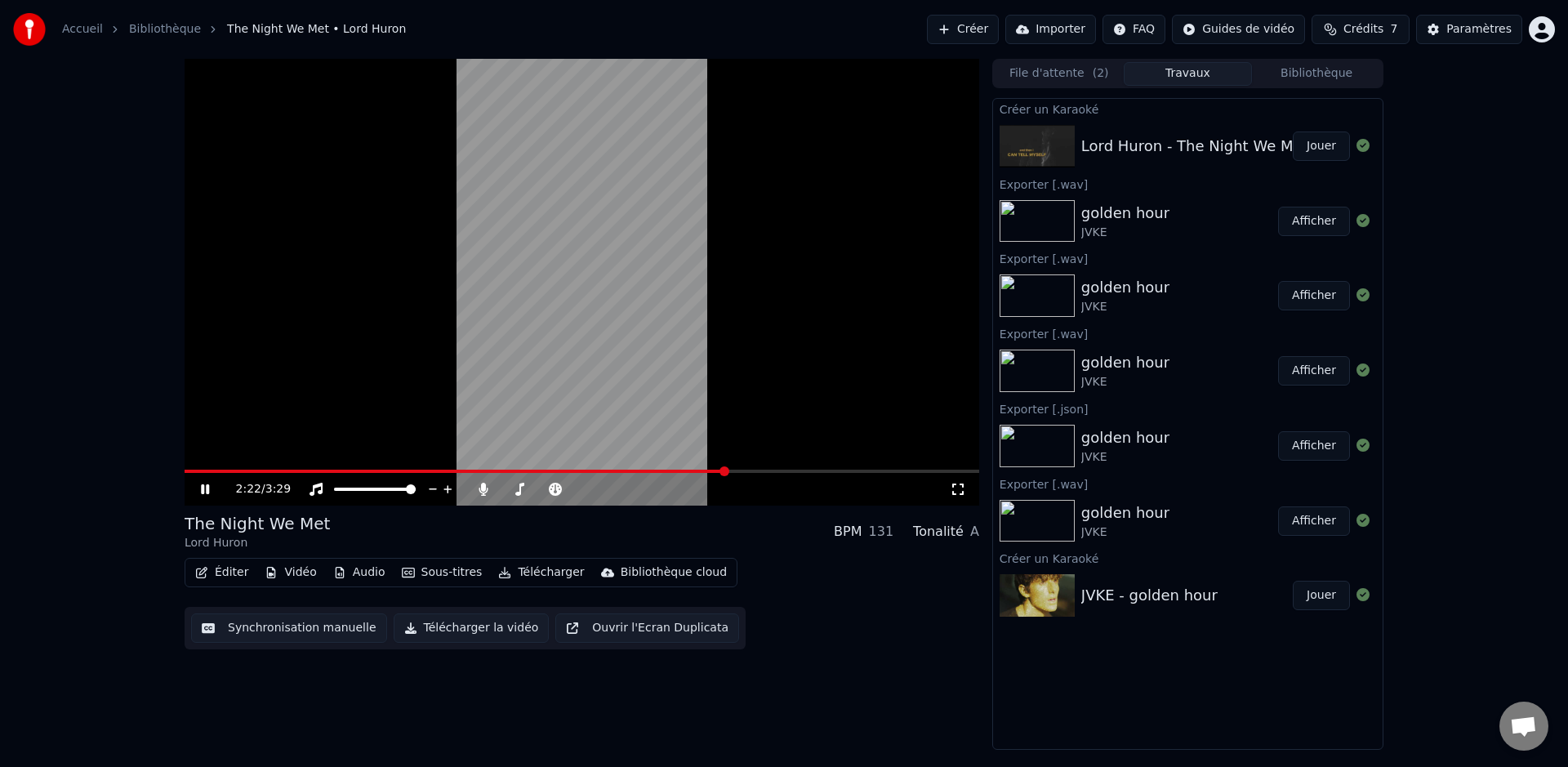
click at [777, 468] on video at bounding box center [581, 282] width 794 height 447
click at [776, 471] on span at bounding box center [581, 471] width 794 height 3
click at [767, 435] on video at bounding box center [581, 282] width 794 height 447
click at [856, 466] on video at bounding box center [581, 282] width 794 height 447
click at [852, 471] on span at bounding box center [581, 471] width 794 height 3
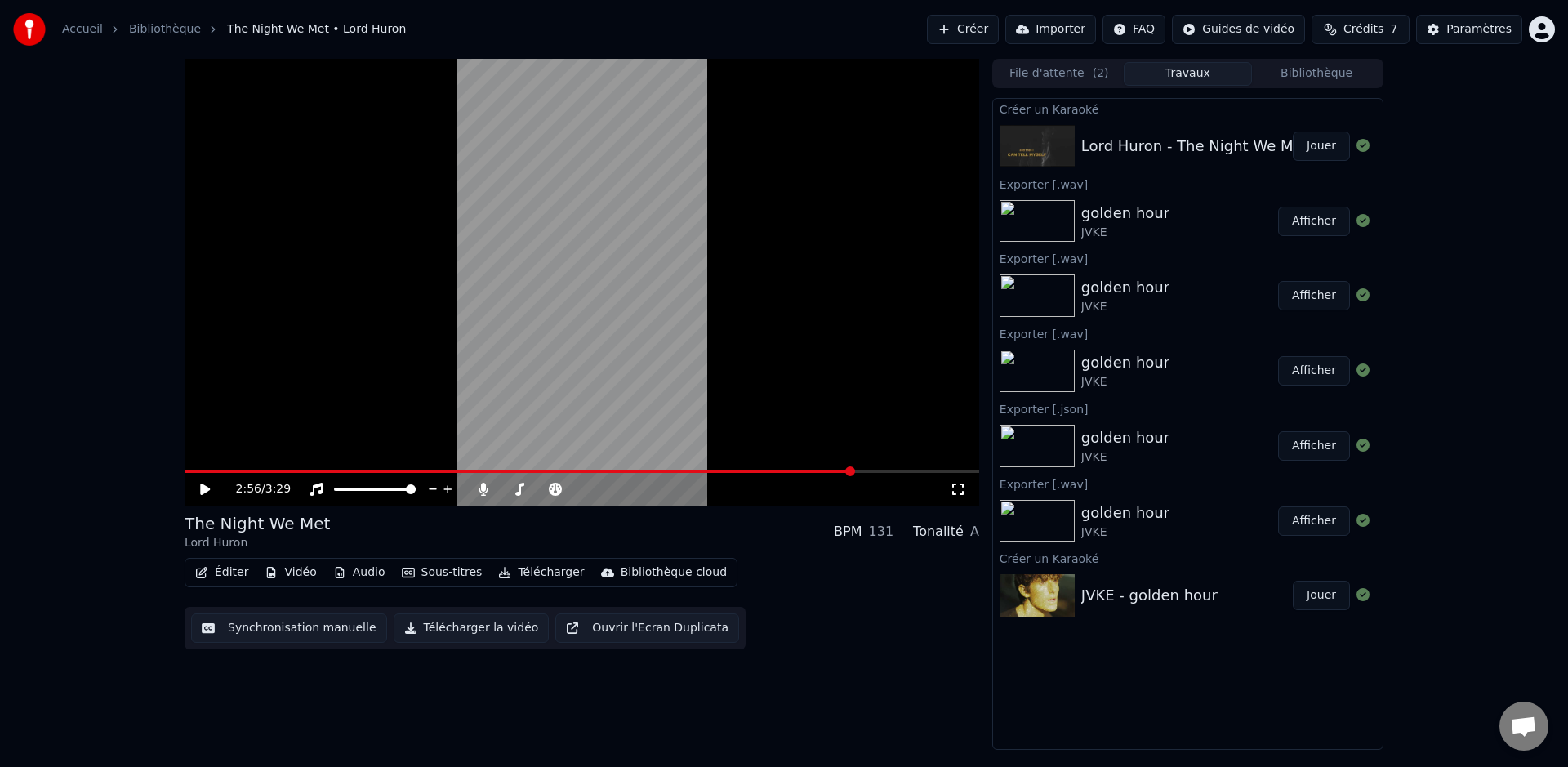
drag, startPoint x: 835, startPoint y: 394, endPoint x: 819, endPoint y: 395, distance: 16.0
click at [819, 395] on video at bounding box center [581, 282] width 794 height 447
drag, startPoint x: 633, startPoint y: 377, endPoint x: 595, endPoint y: 424, distance: 60.4
click at [633, 377] on video at bounding box center [581, 282] width 794 height 447
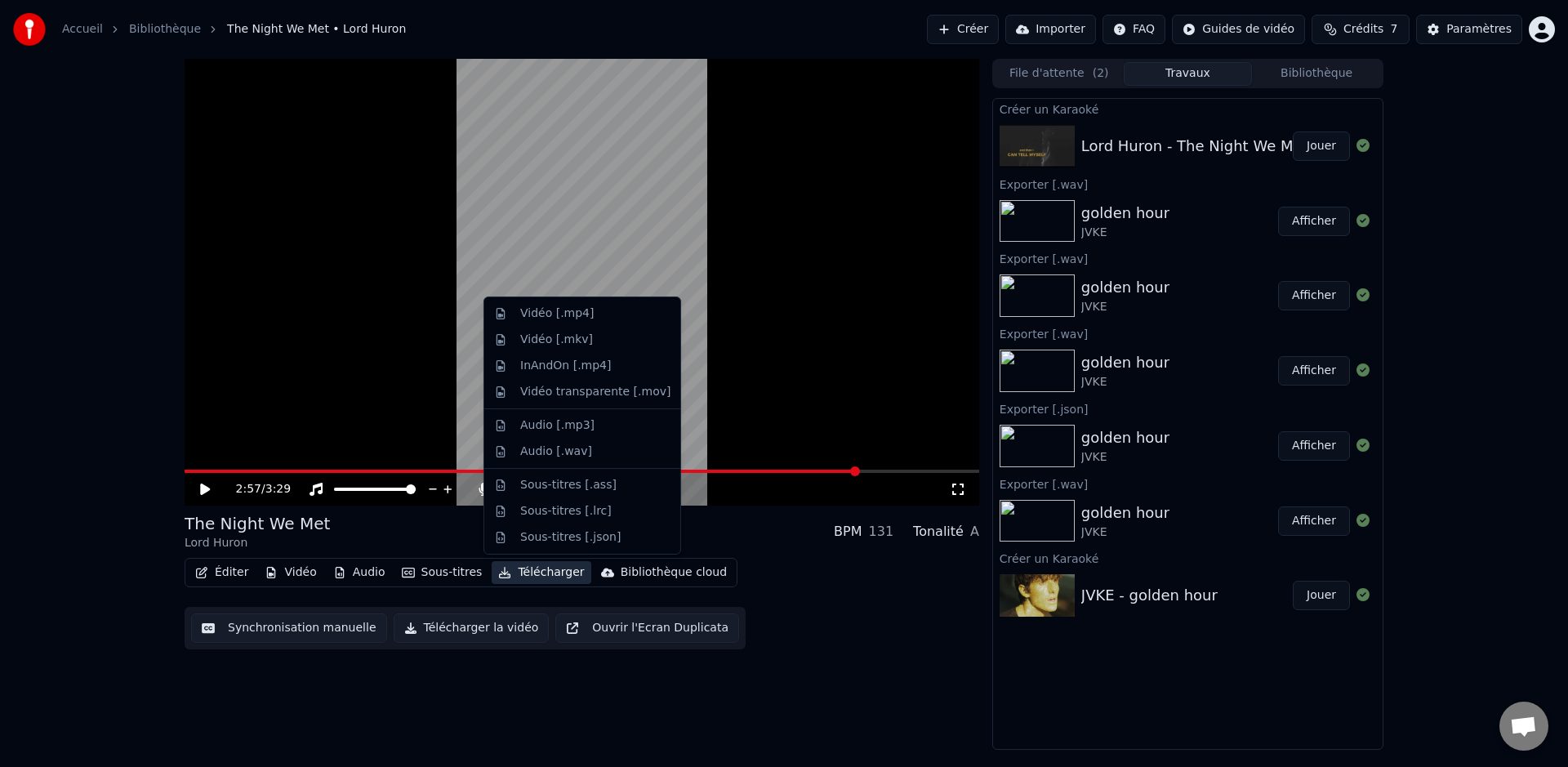
click at [533, 579] on button "Télécharger" at bounding box center [540, 572] width 99 height 23
click at [572, 533] on div "Sous-titres [.json]" at bounding box center [570, 537] width 100 height 17
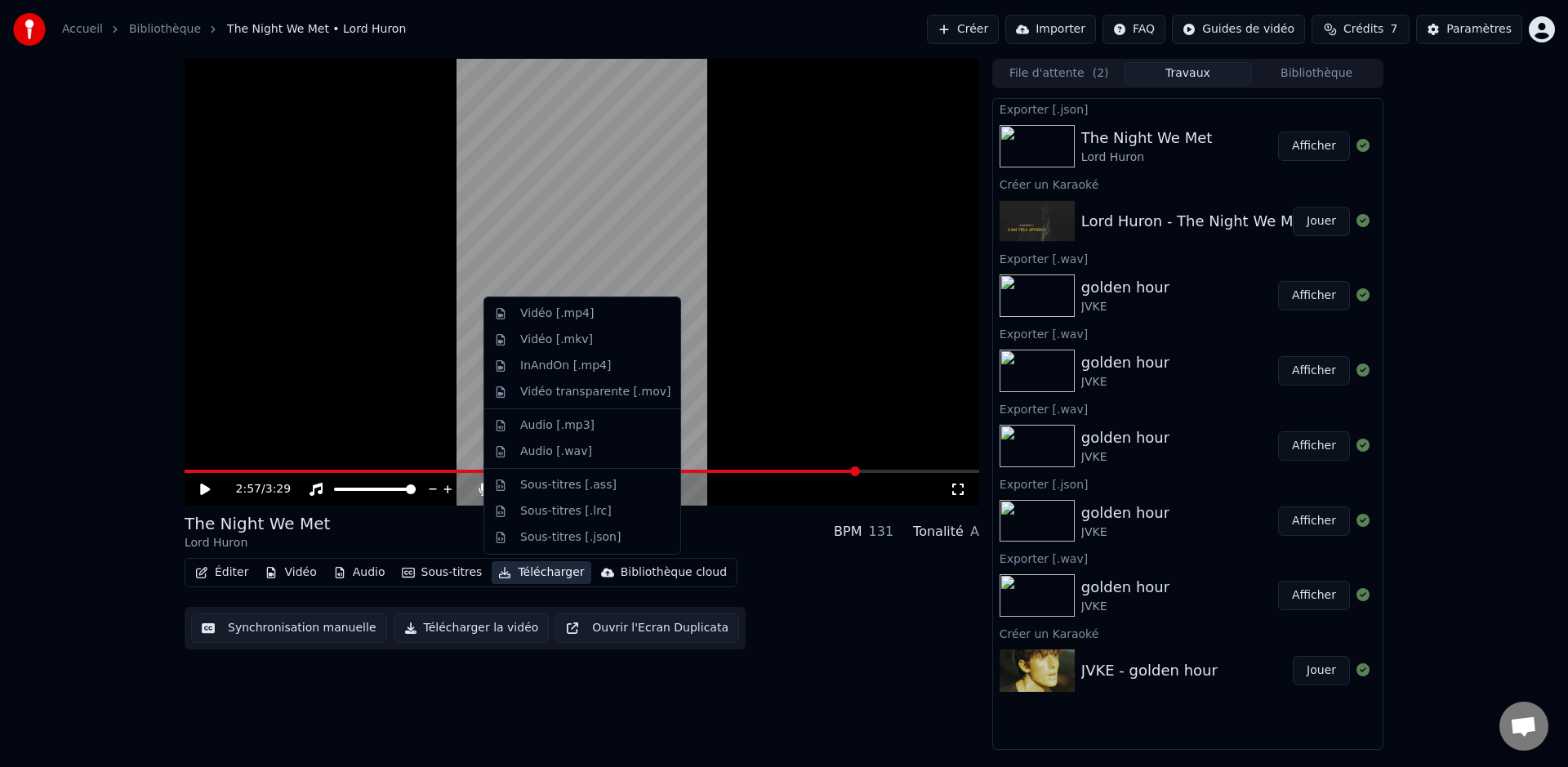
click at [546, 571] on button "Télécharger" at bounding box center [540, 572] width 99 height 23
click at [574, 454] on div "Audio [.wav]" at bounding box center [556, 451] width 72 height 17
